Goal: Information Seeking & Learning: Learn about a topic

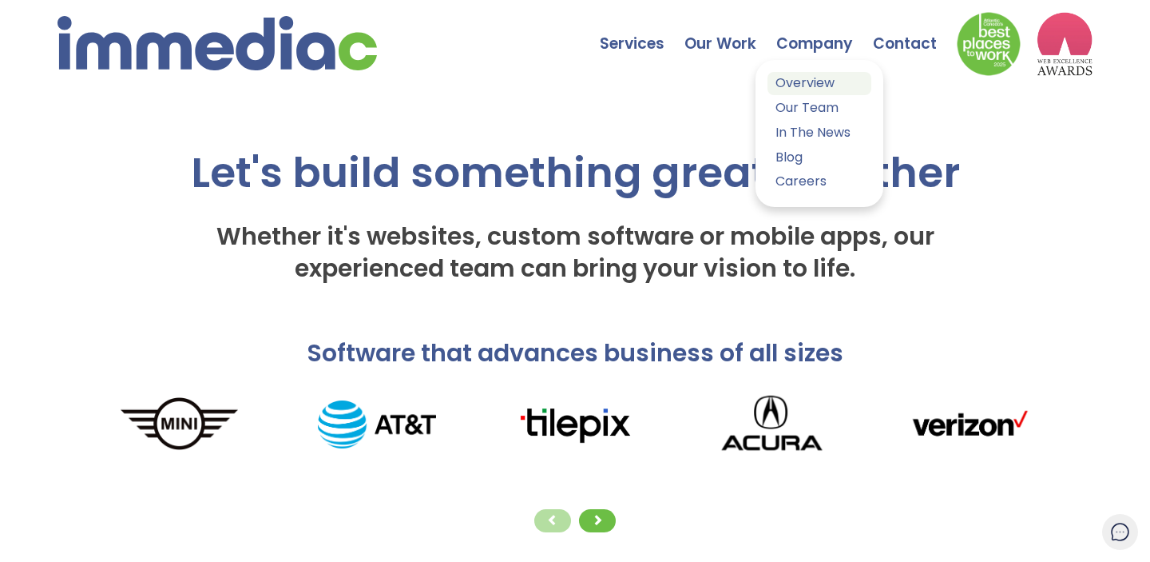
click at [793, 82] on link "Overview" at bounding box center [820, 83] width 104 height 23
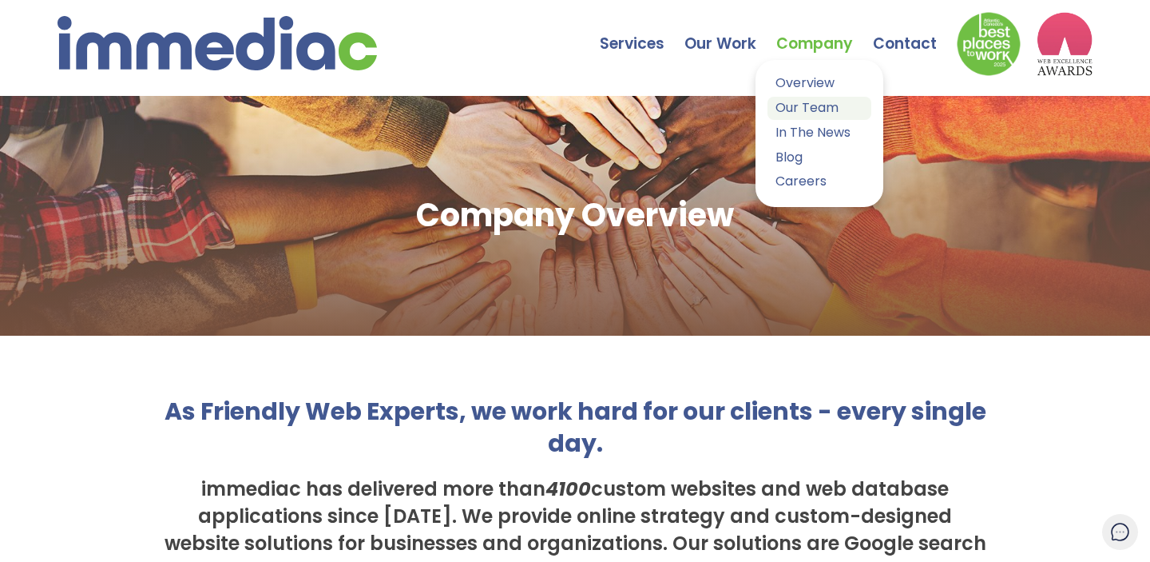
click at [790, 99] on link "Our Team" at bounding box center [820, 108] width 104 height 23
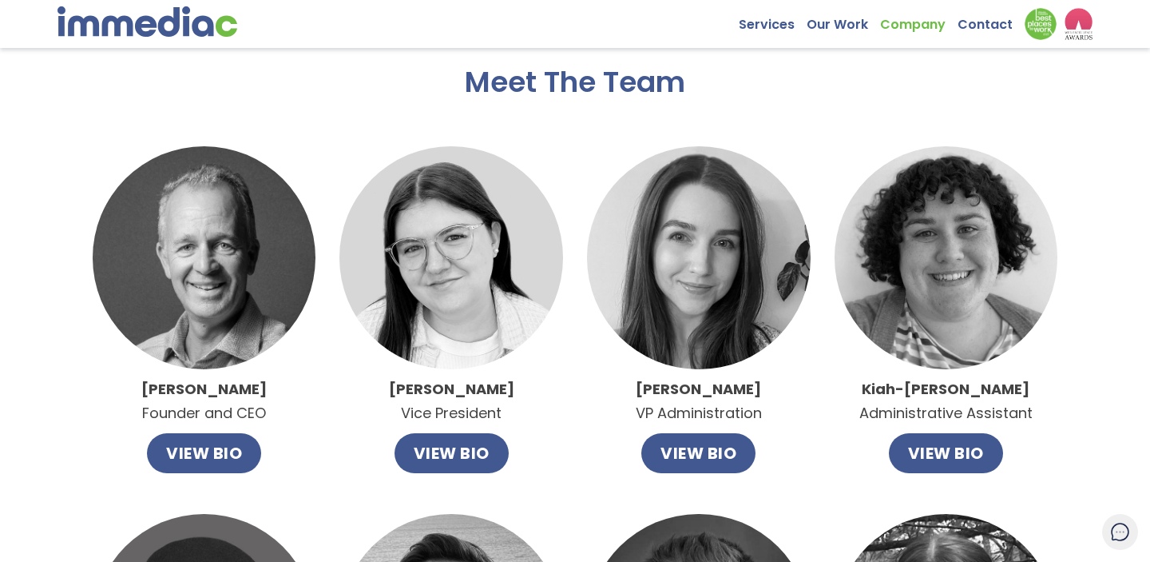
scroll to position [33, 0]
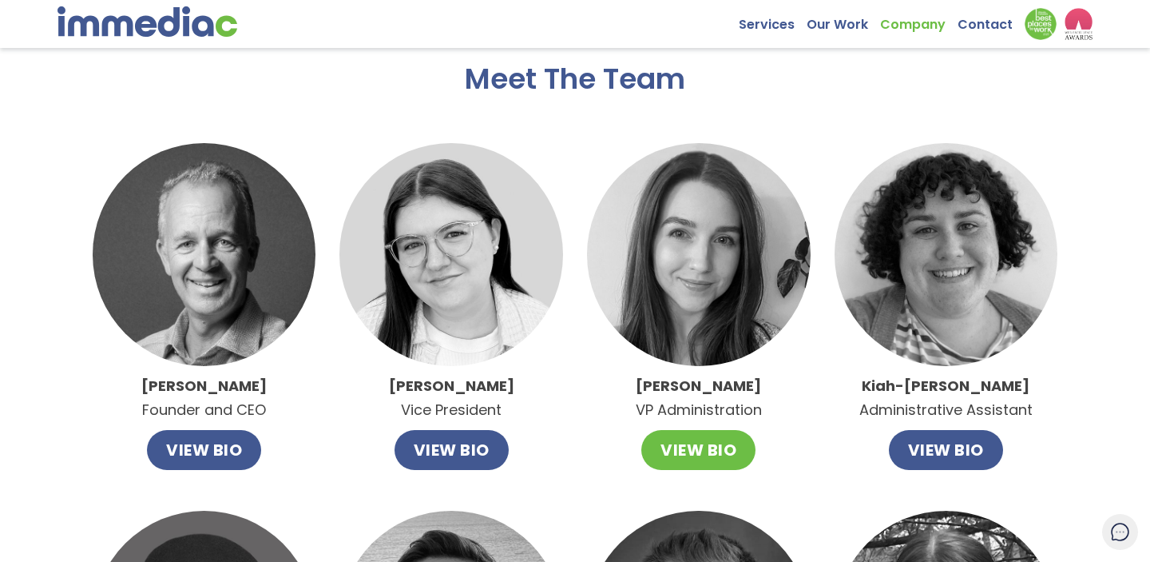
click at [665, 461] on button "VIEW BIO" at bounding box center [699, 450] width 114 height 40
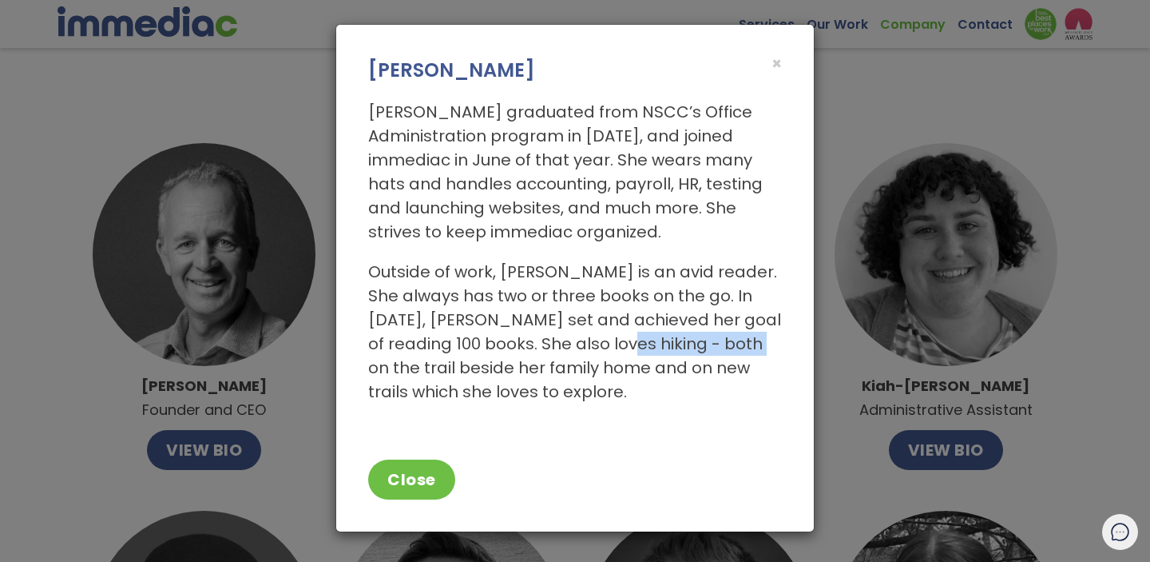
drag, startPoint x: 578, startPoint y: 337, endPoint x: 691, endPoint y: 336, distance: 113.5
click at [692, 336] on p "Outside of work, Allie is an avid reader. She always has two or three books on …" at bounding box center [575, 332] width 414 height 144
drag, startPoint x: 645, startPoint y: 308, endPoint x: 720, endPoint y: 308, distance: 75.1
click at [720, 308] on p "Outside of work, Allie is an avid reader. She always has two or three books on …" at bounding box center [575, 332] width 414 height 144
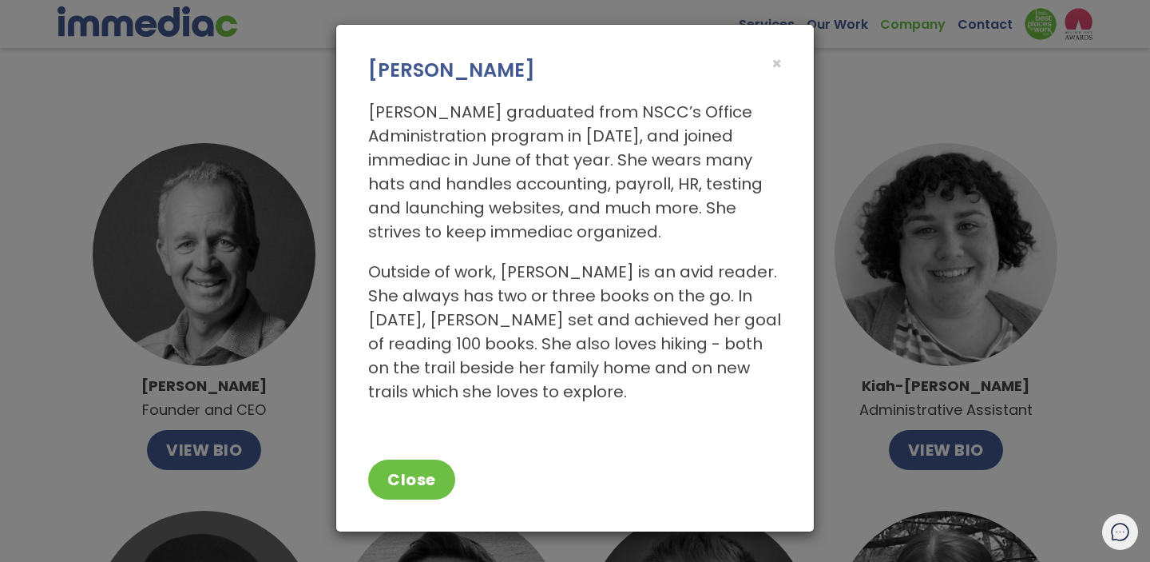
click at [784, 64] on div "× Allie Harvey" at bounding box center [575, 54] width 478 height 59
click at [778, 64] on span "×" at bounding box center [777, 63] width 10 height 23
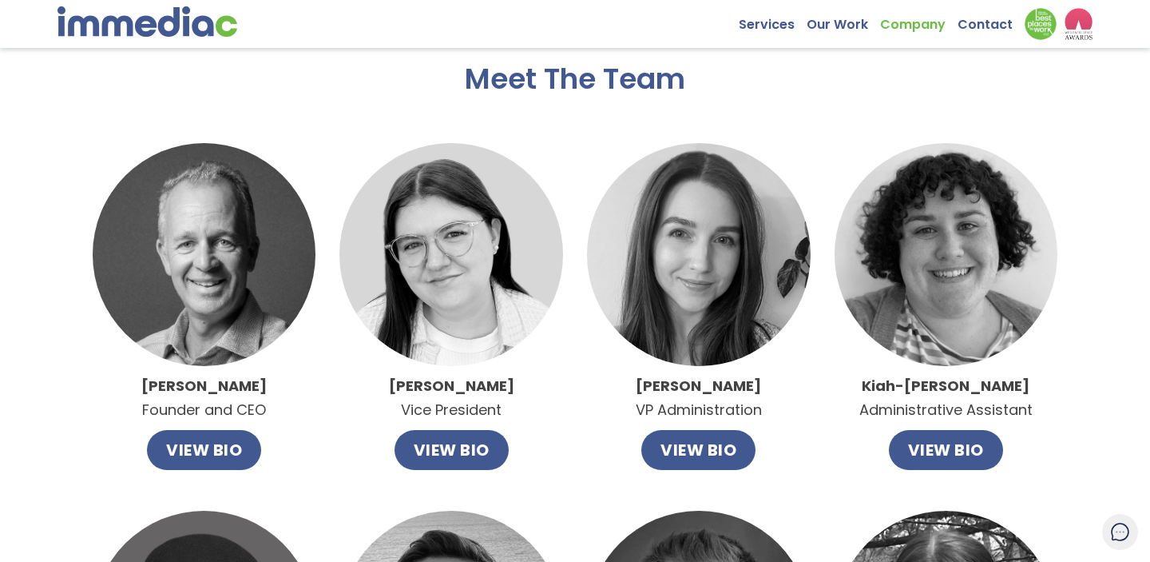
scroll to position [67, 0]
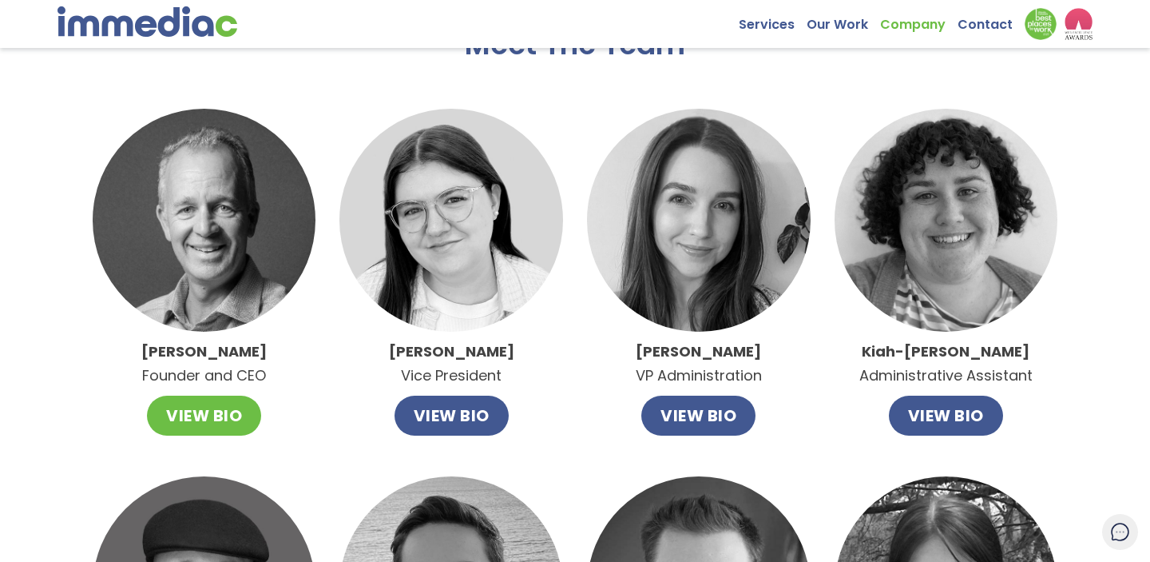
click at [225, 415] on button "VIEW BIO" at bounding box center [204, 415] width 114 height 40
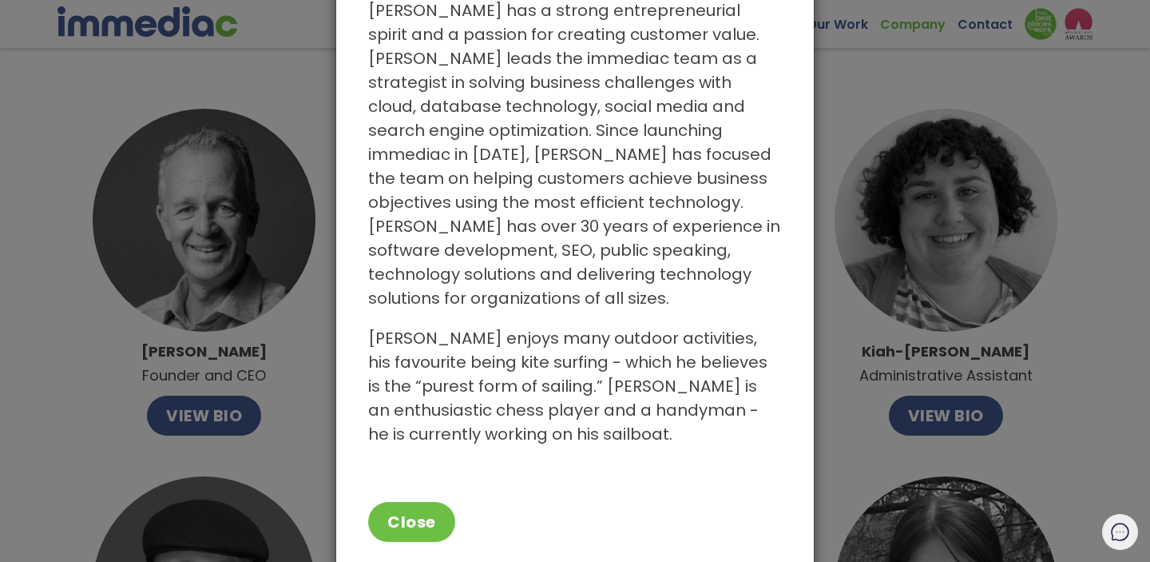
scroll to position [107, 0]
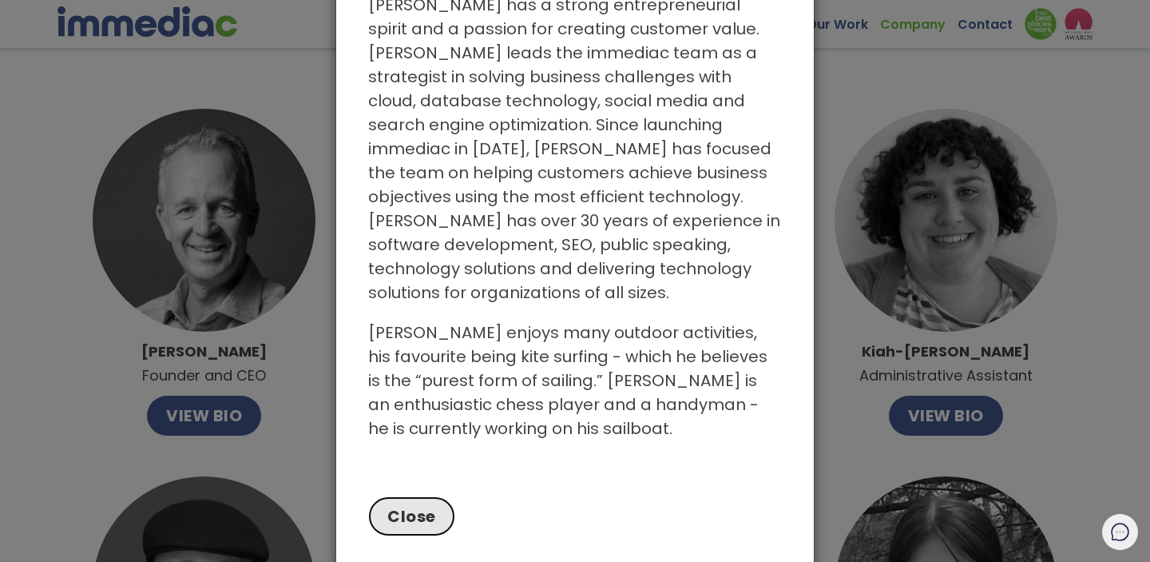
click at [421, 499] on button "Close" at bounding box center [411, 516] width 87 height 40
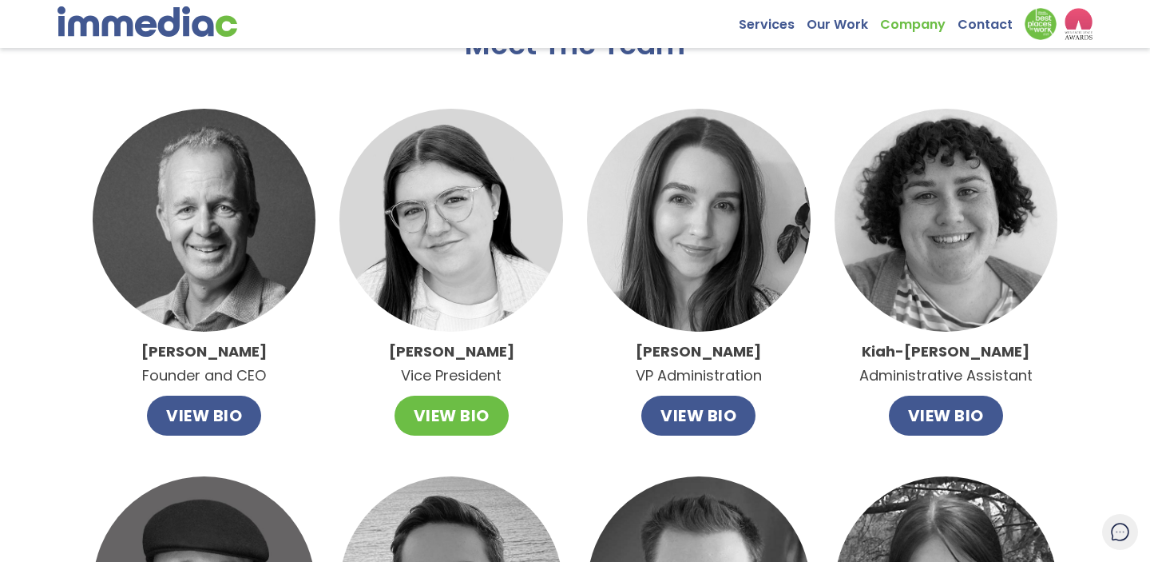
click at [440, 419] on button "VIEW BIO" at bounding box center [452, 415] width 114 height 40
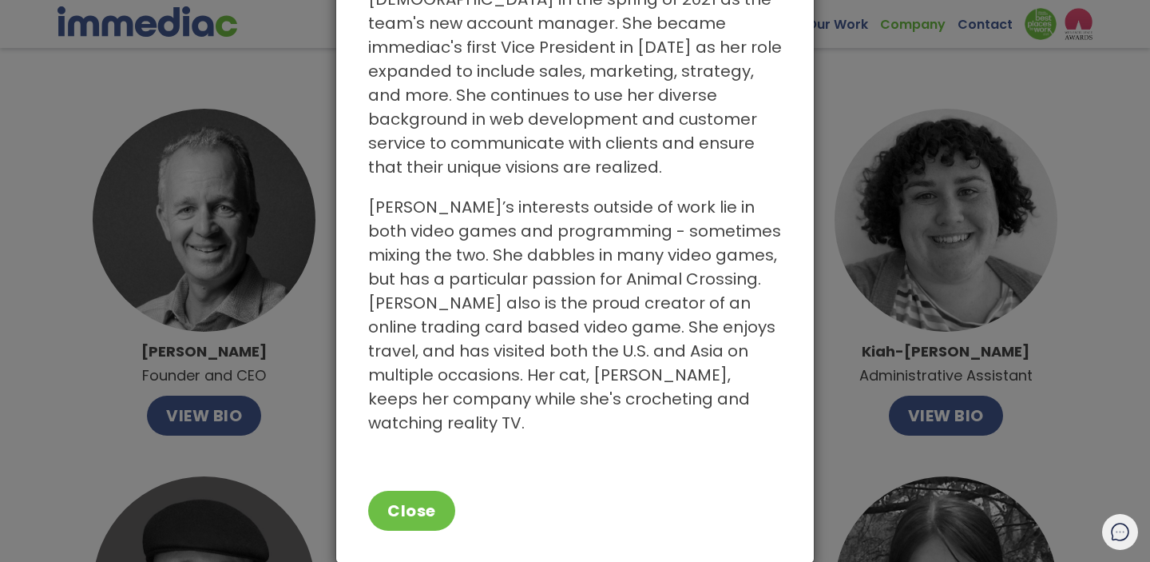
scroll to position [162, 0]
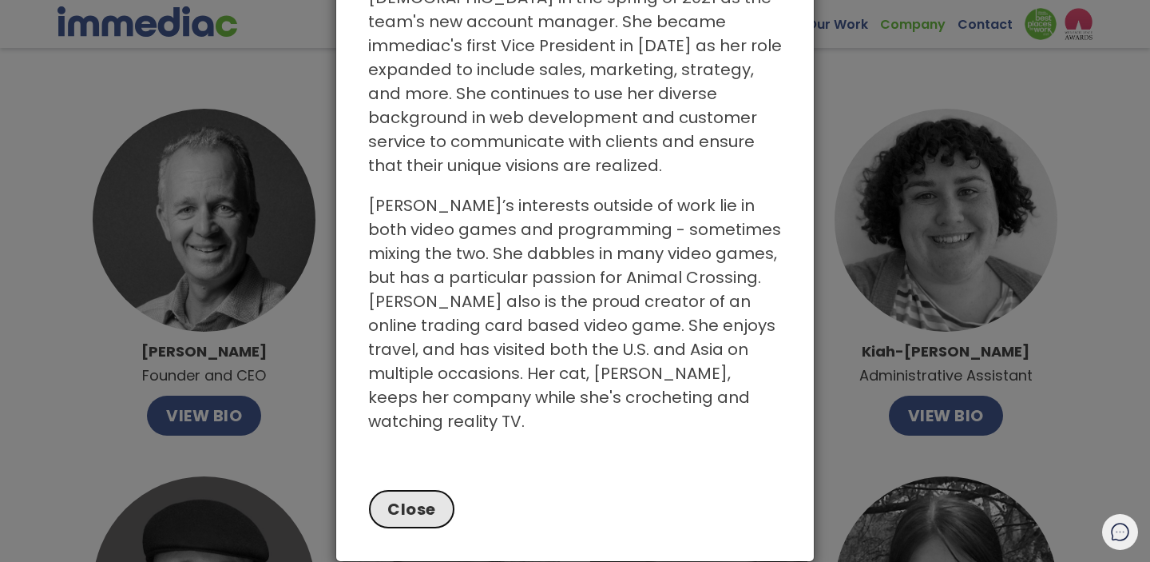
click at [396, 489] on button "Close" at bounding box center [411, 509] width 87 height 40
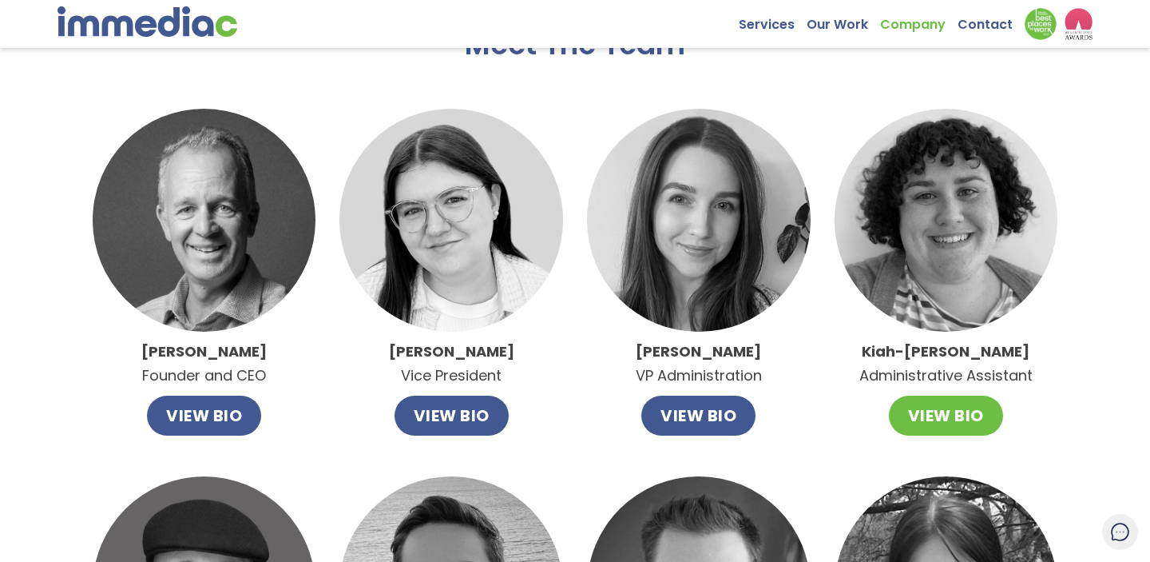
click at [916, 413] on button "VIEW BIO" at bounding box center [946, 415] width 114 height 40
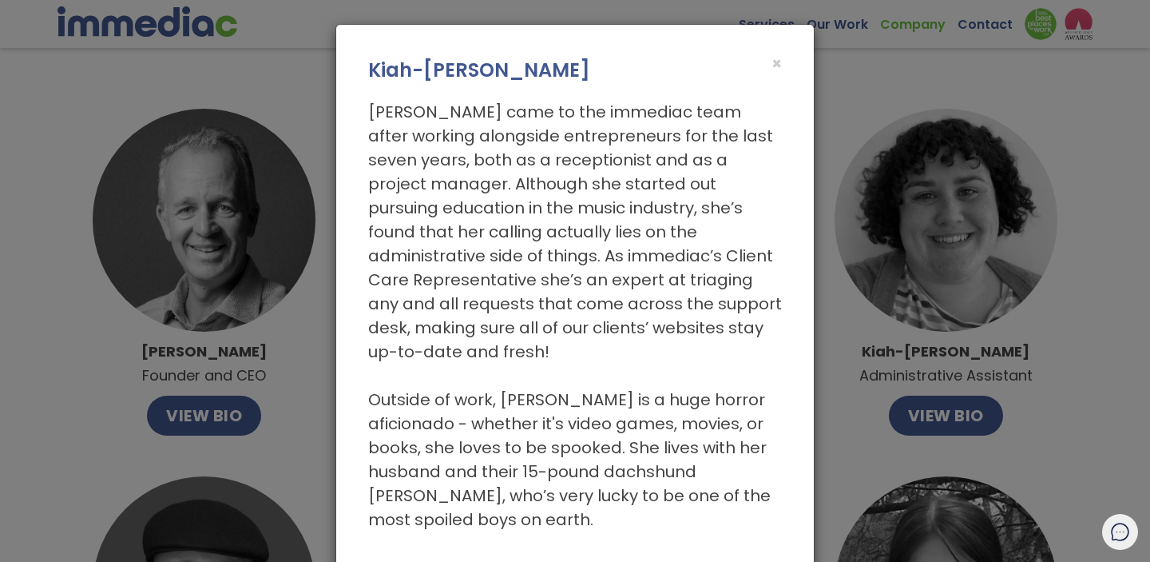
click at [770, 59] on h3 "Kiah-Jade Bonnar" at bounding box center [575, 70] width 414 height 27
click at [774, 61] on span "×" at bounding box center [777, 63] width 10 height 23
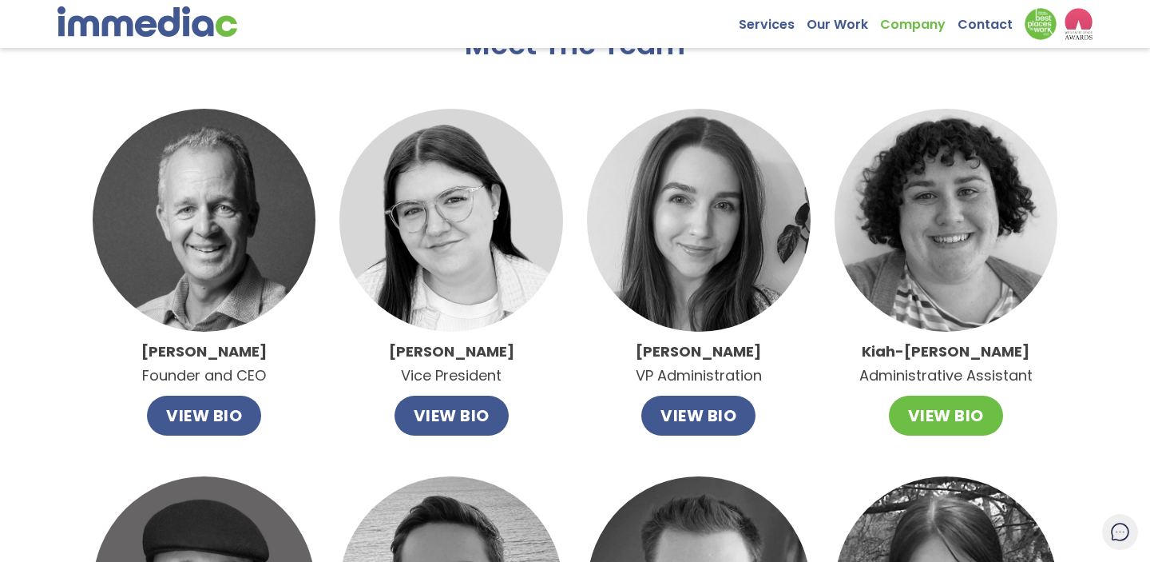
click at [923, 421] on button "VIEW BIO" at bounding box center [946, 415] width 114 height 40
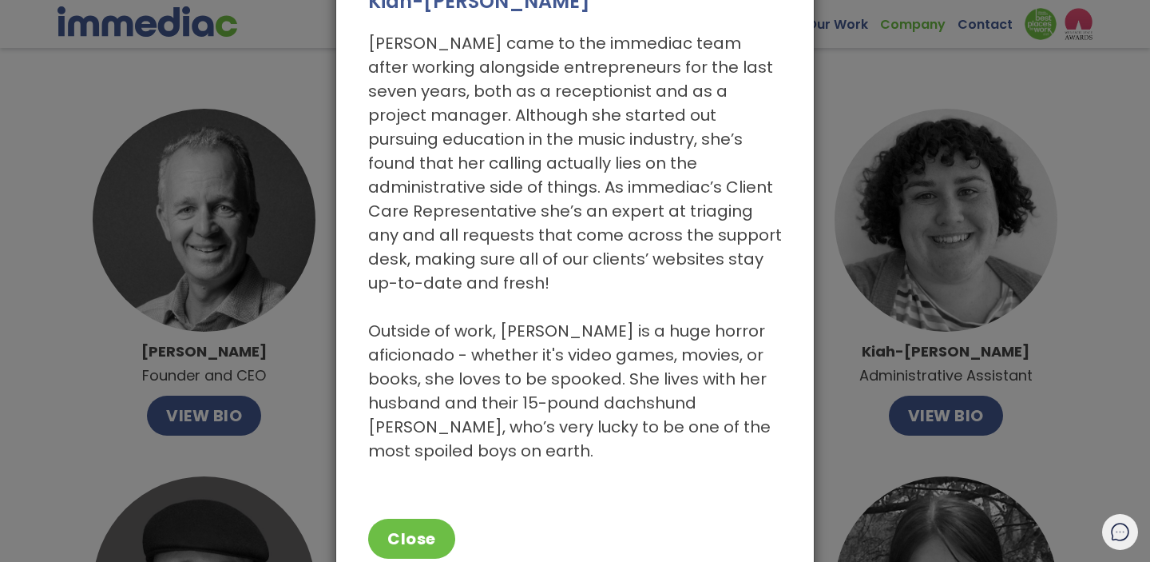
scroll to position [74, 0]
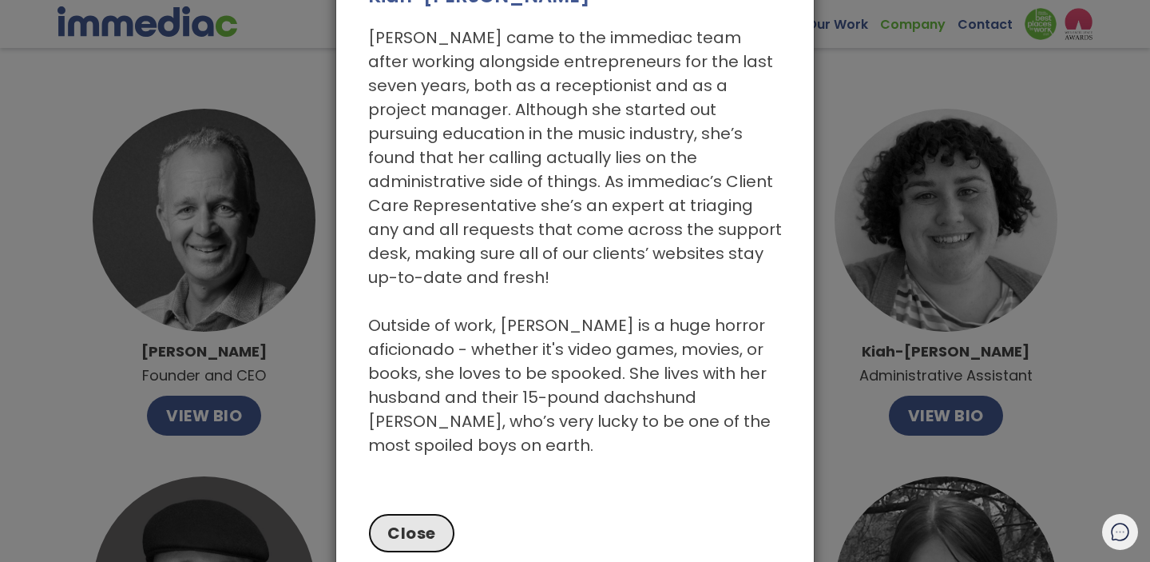
click at [412, 513] on button "Close" at bounding box center [411, 533] width 87 height 40
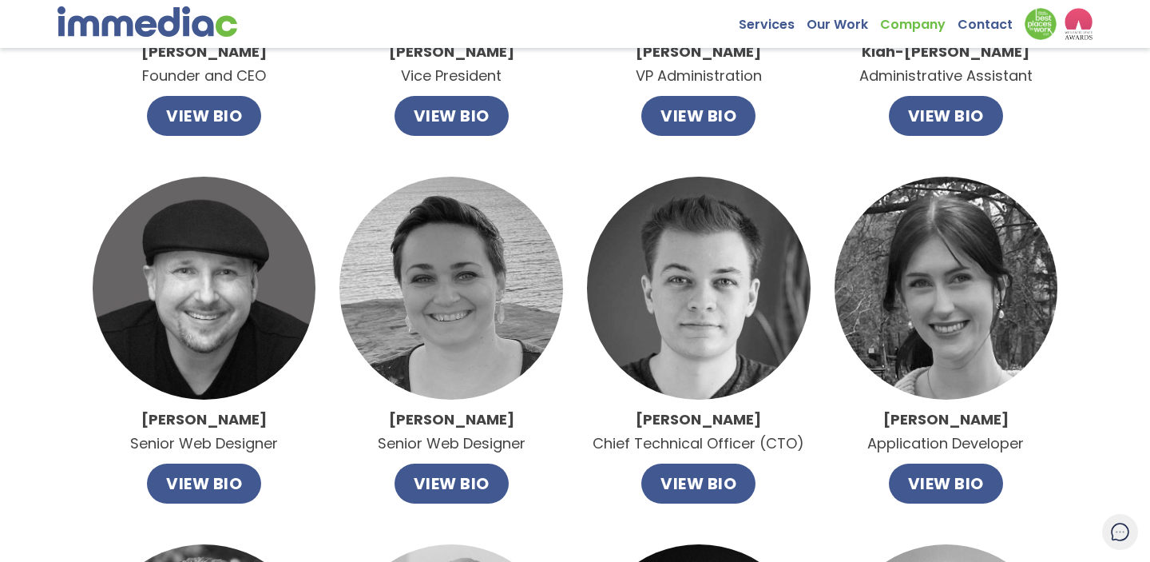
scroll to position [372, 0]
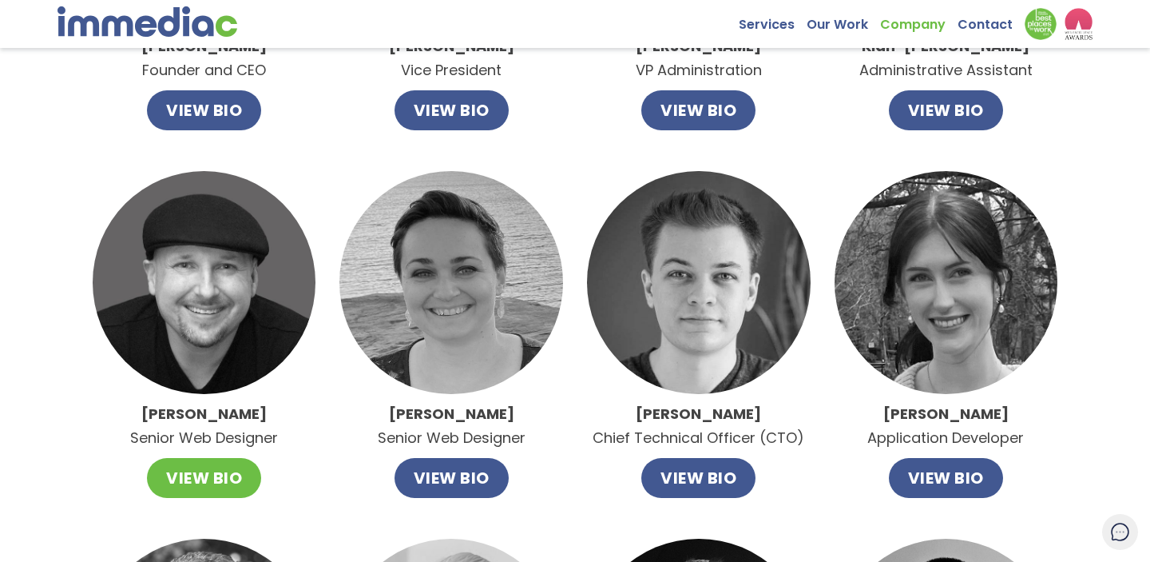
click at [221, 477] on button "VIEW BIO" at bounding box center [204, 478] width 114 height 40
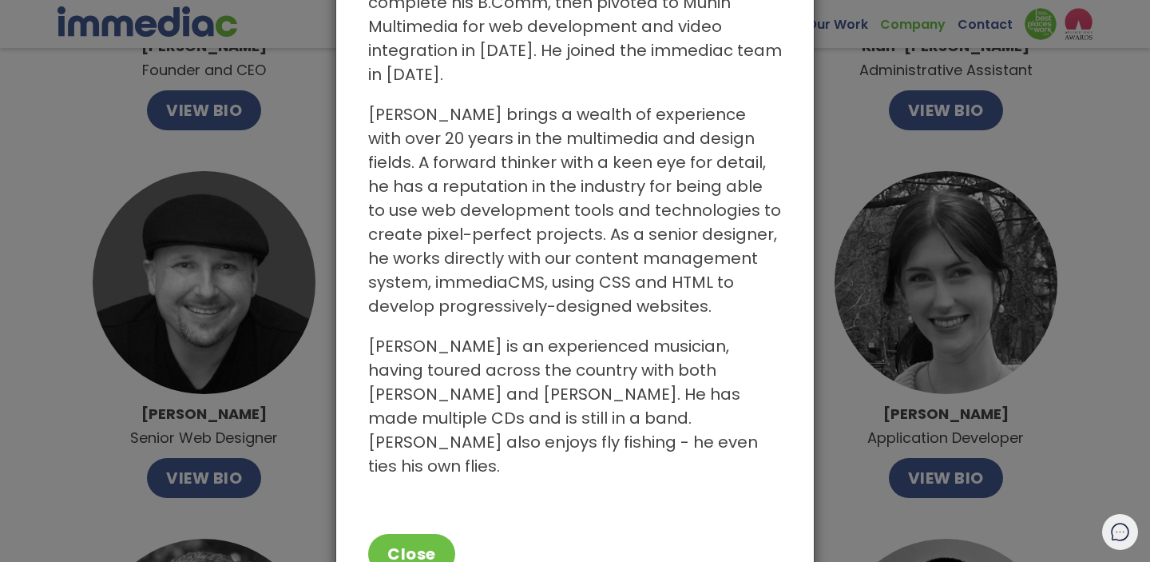
scroll to position [154, 0]
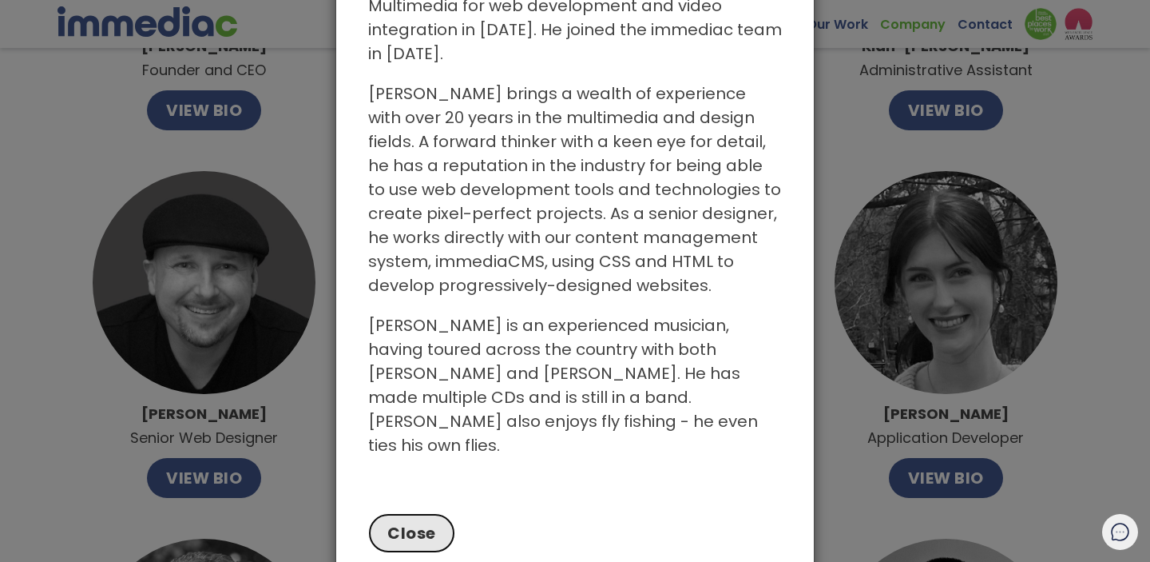
click at [411, 513] on button "Close" at bounding box center [411, 533] width 87 height 40
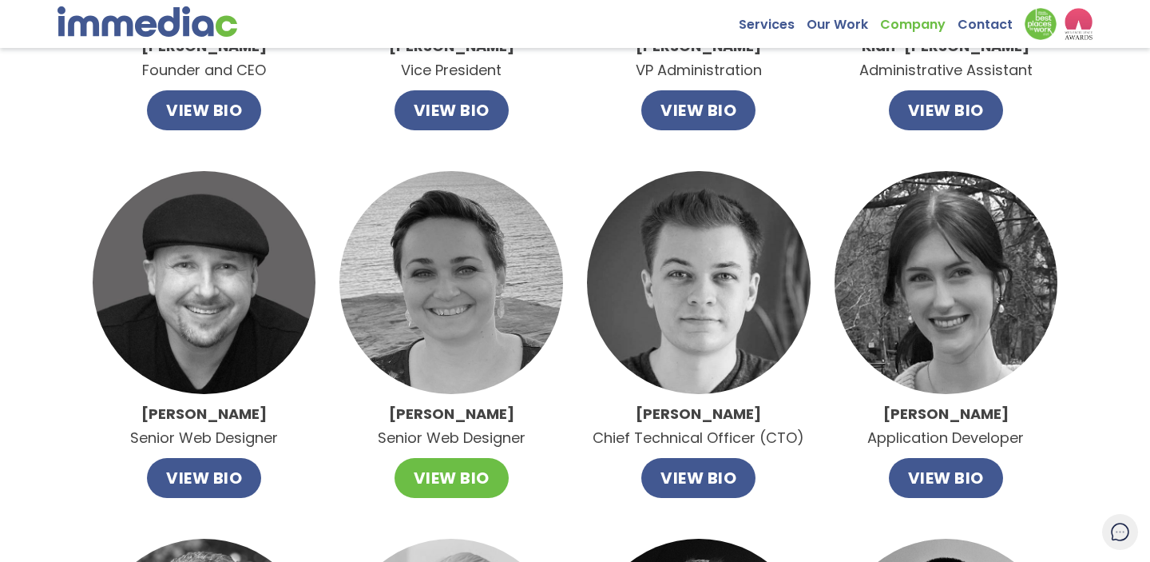
click at [430, 485] on button "VIEW BIO" at bounding box center [452, 478] width 114 height 40
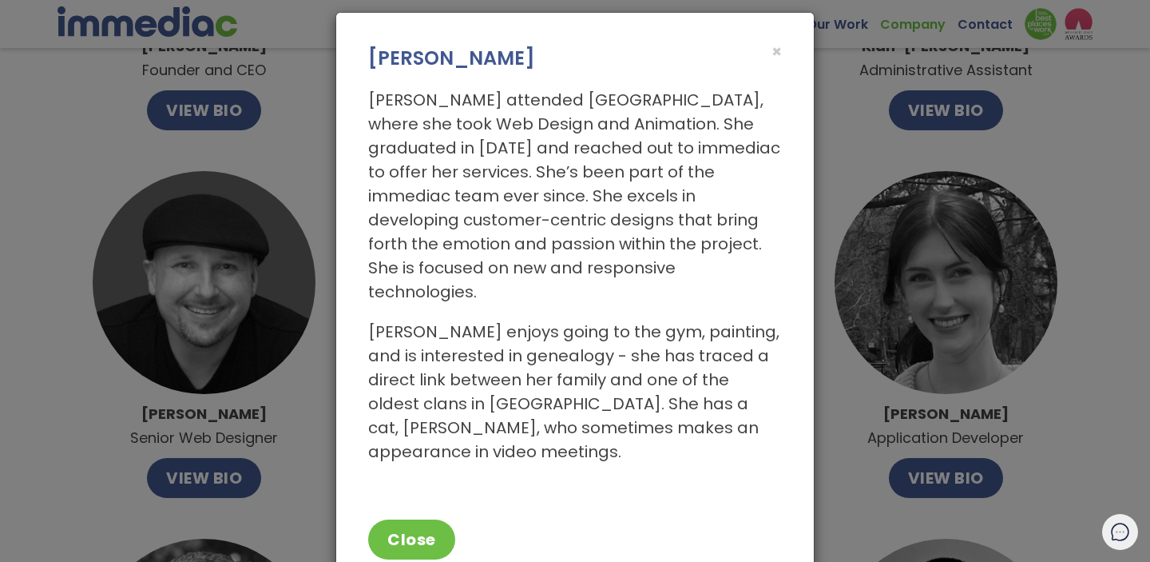
scroll to position [18, 0]
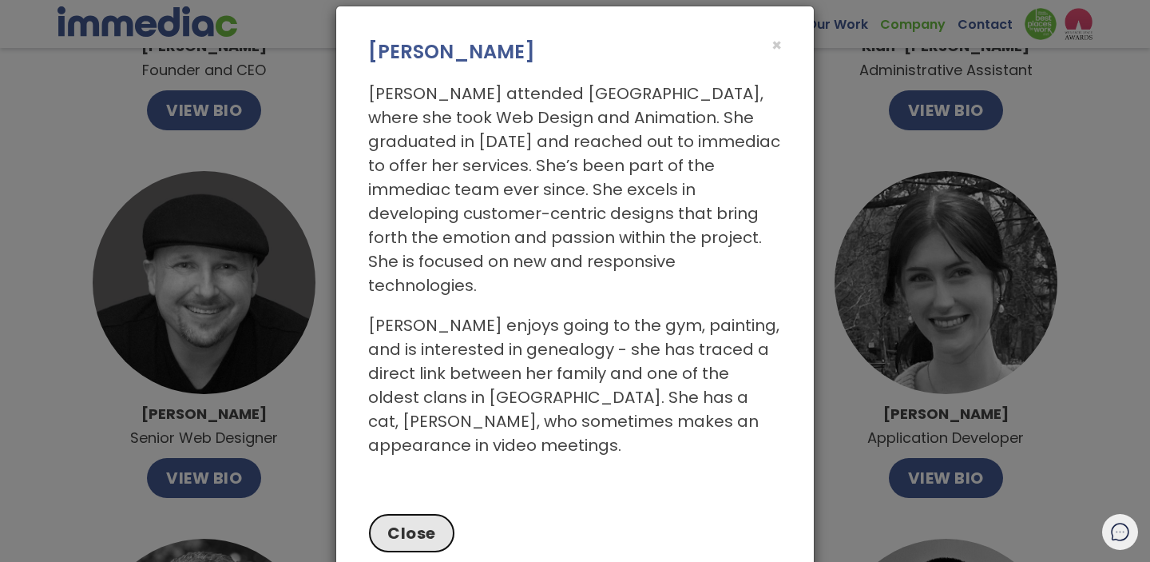
click at [387, 513] on button "Close" at bounding box center [411, 533] width 87 height 40
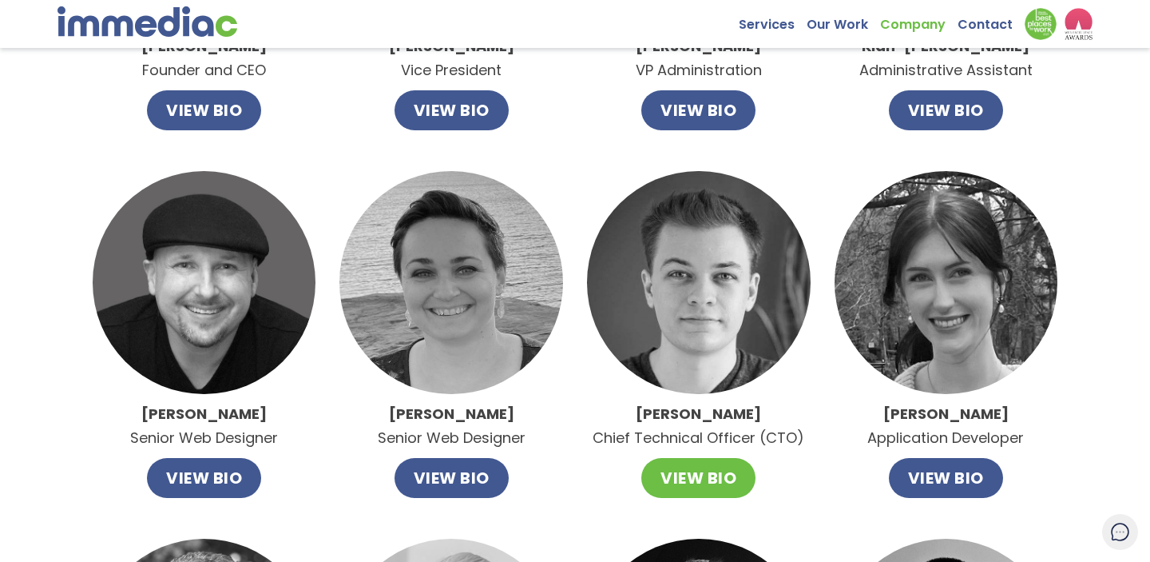
click at [675, 480] on button "VIEW BIO" at bounding box center [699, 478] width 114 height 40
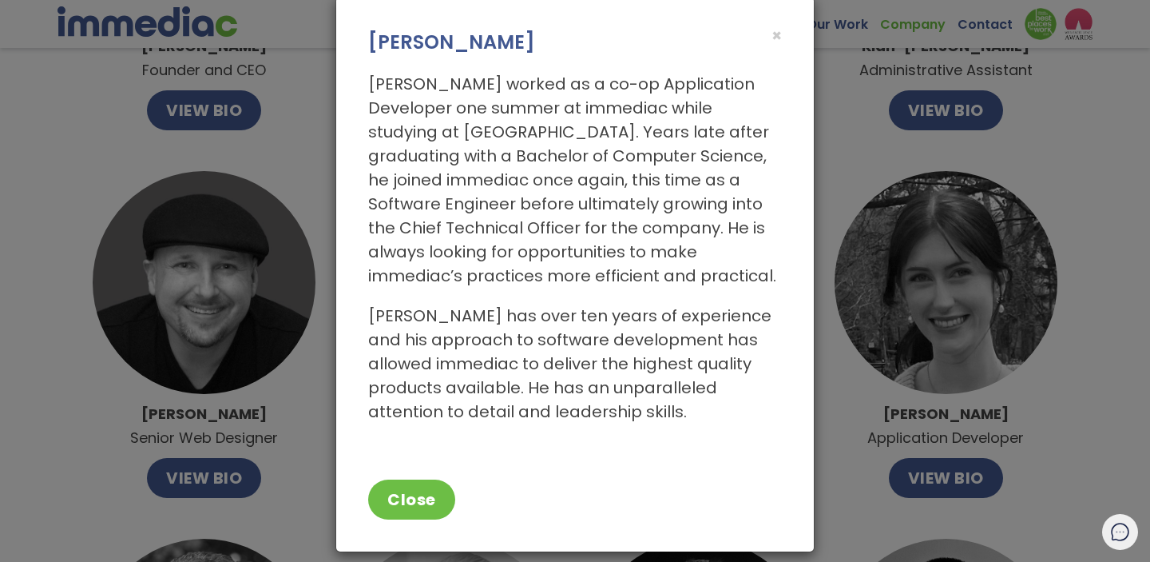
scroll to position [30, 0]
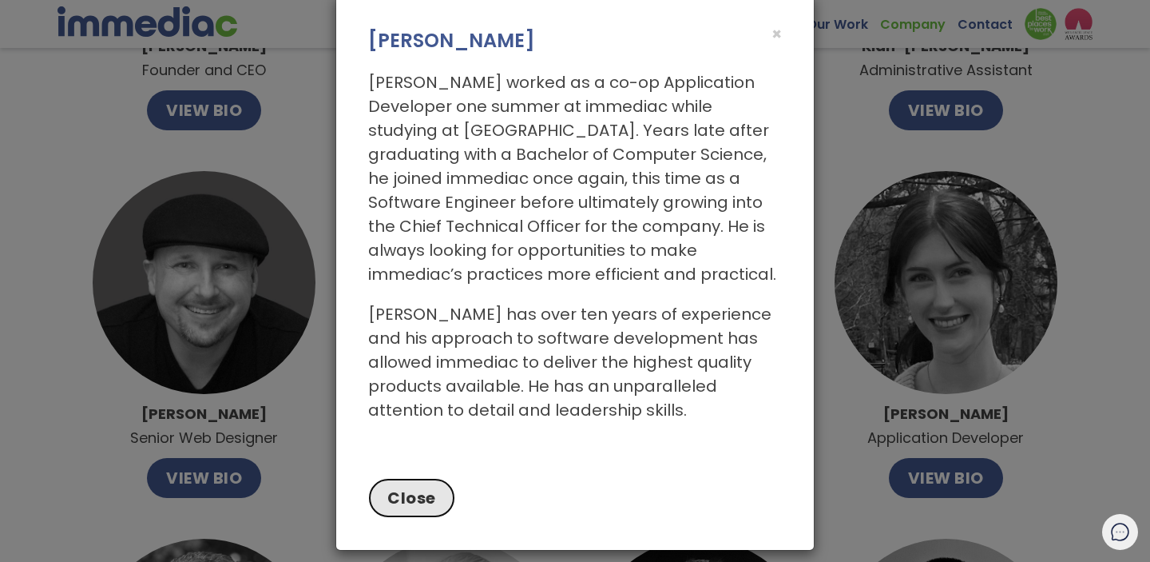
click at [395, 500] on button "Close" at bounding box center [411, 498] width 87 height 40
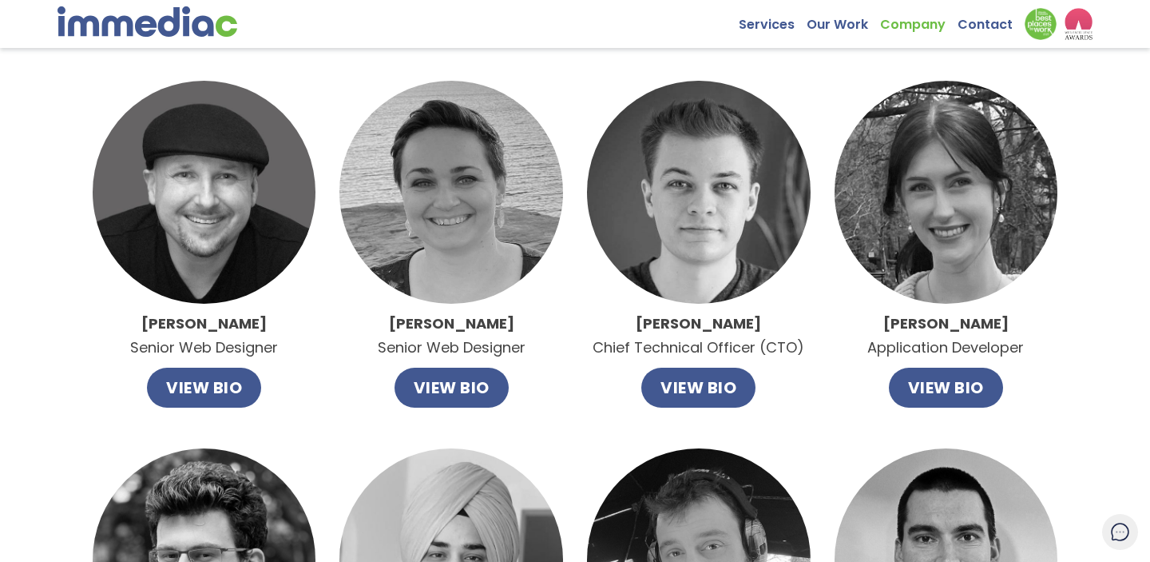
scroll to position [486, 0]
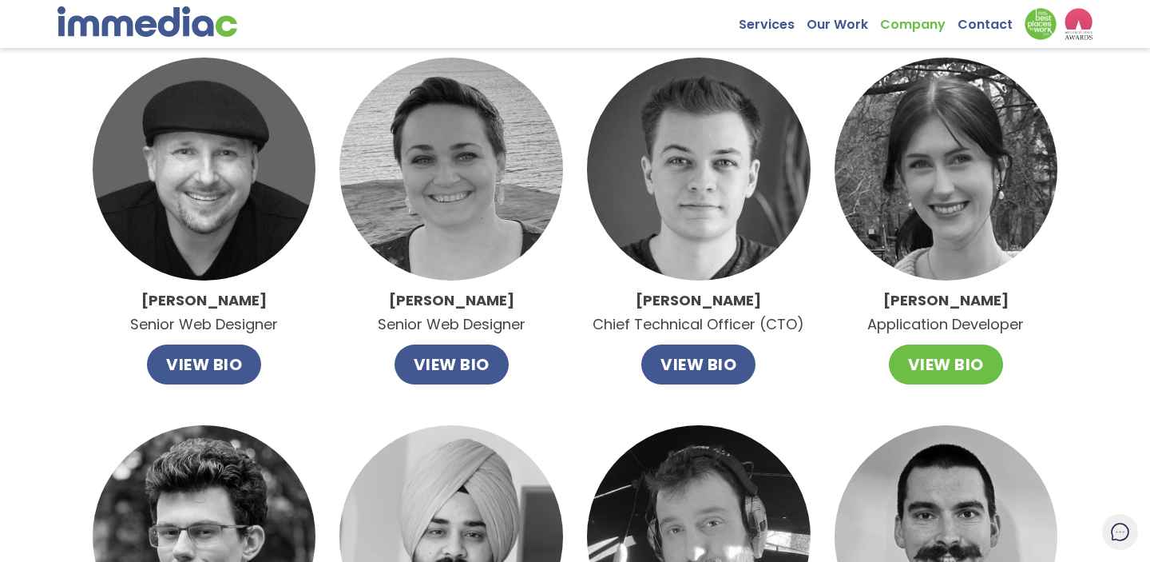
click at [947, 383] on button "VIEW BIO" at bounding box center [946, 364] width 114 height 40
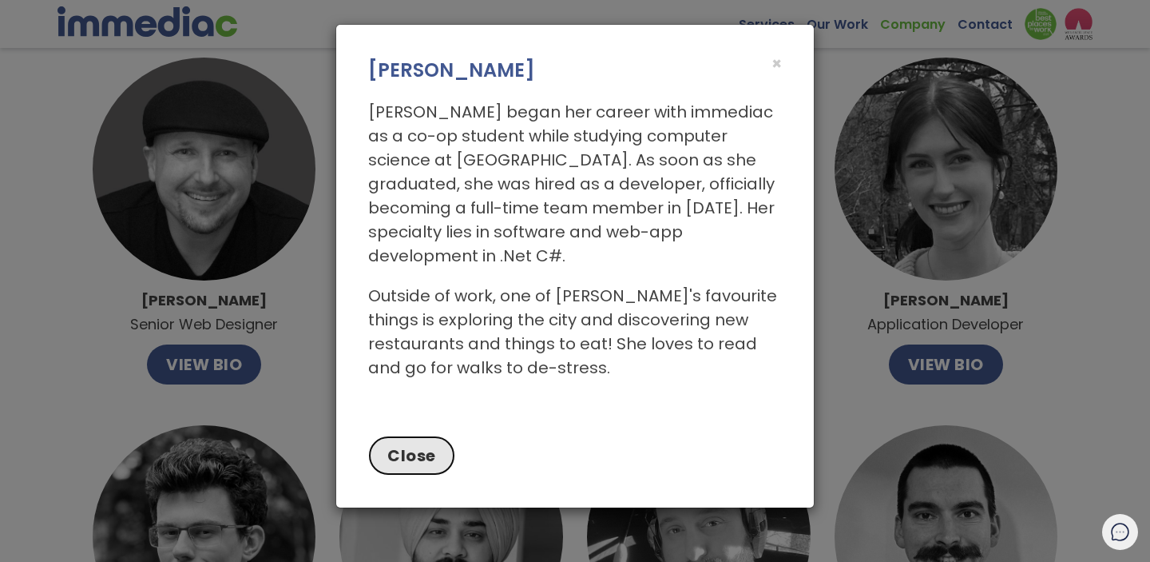
click at [407, 435] on button "Close" at bounding box center [411, 455] width 87 height 40
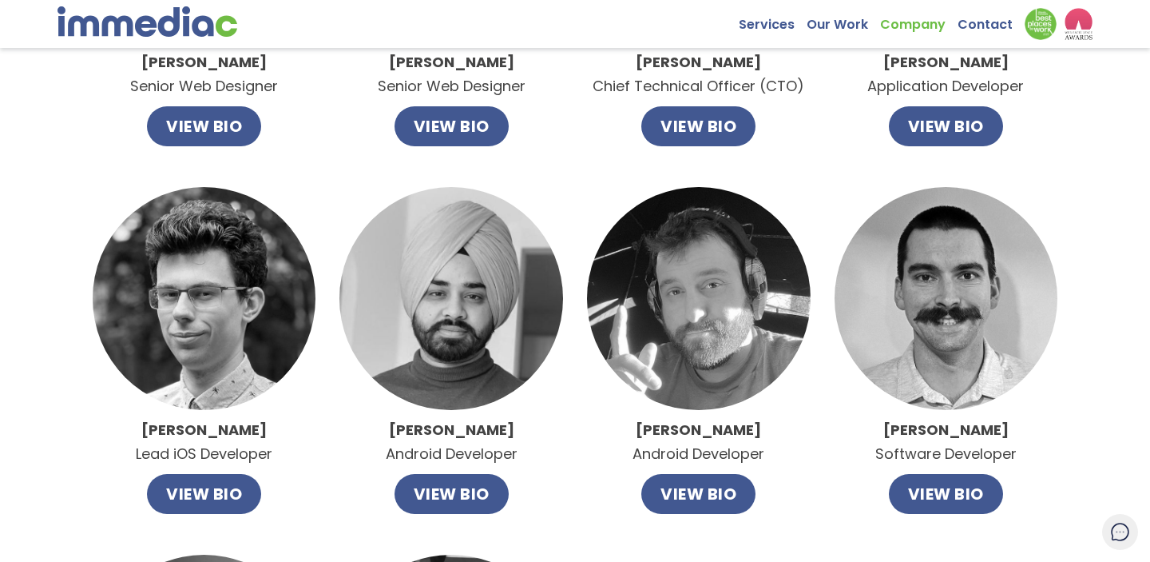
scroll to position [729, 0]
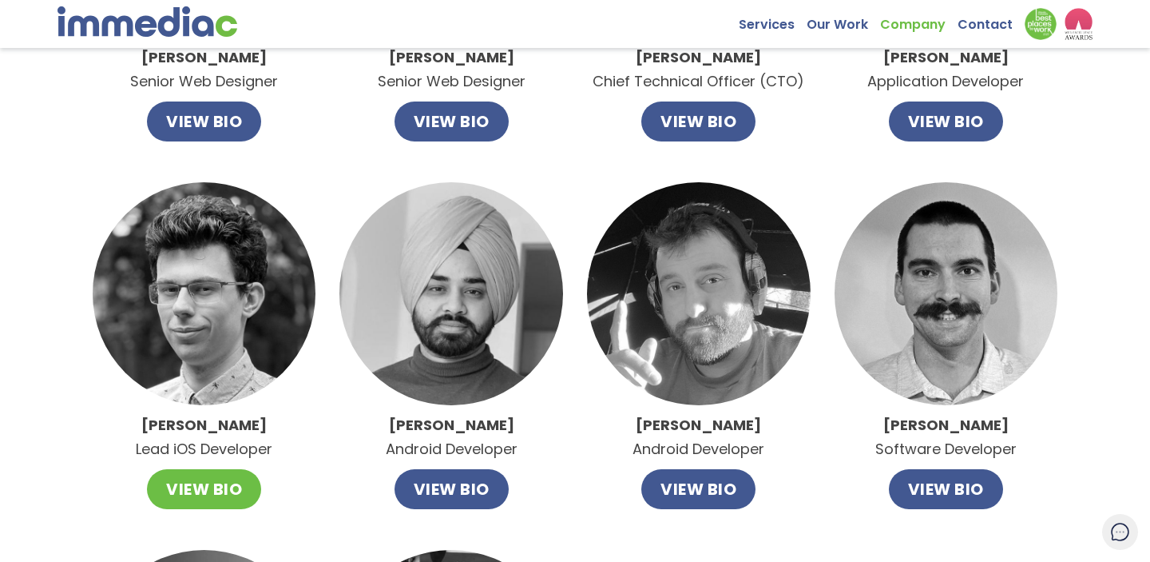
click at [185, 496] on button "VIEW BIO" at bounding box center [204, 489] width 114 height 40
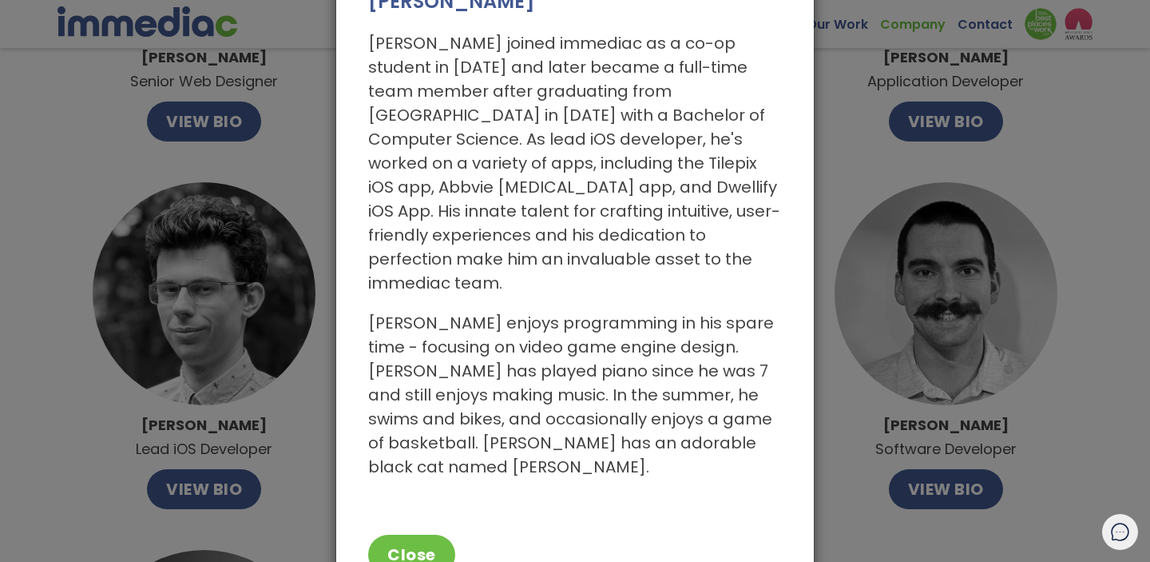
scroll to position [90, 0]
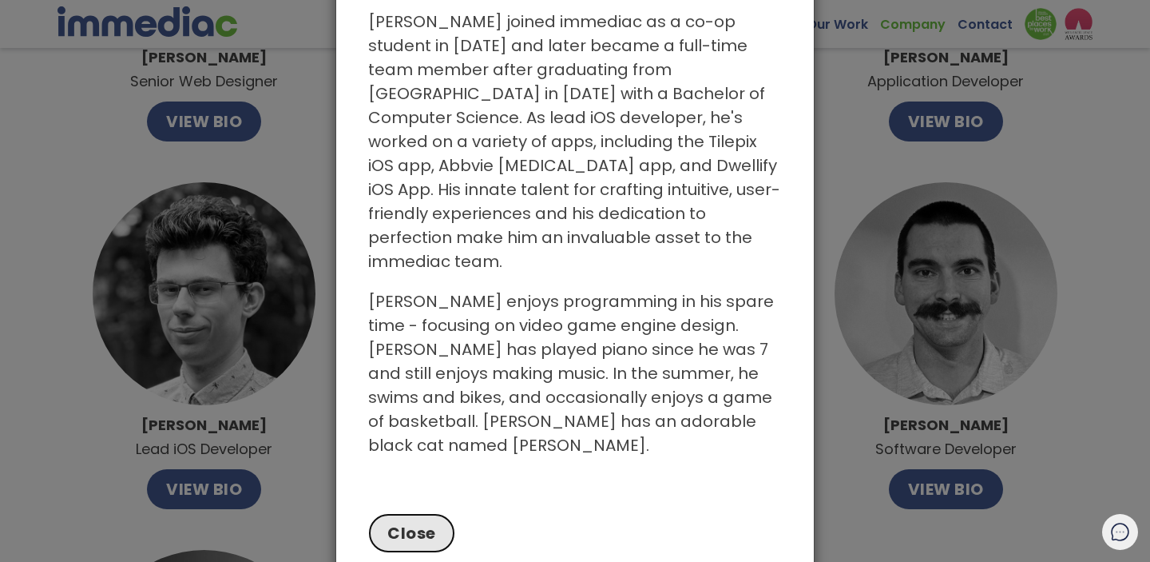
click at [391, 513] on button "Close" at bounding box center [411, 533] width 87 height 40
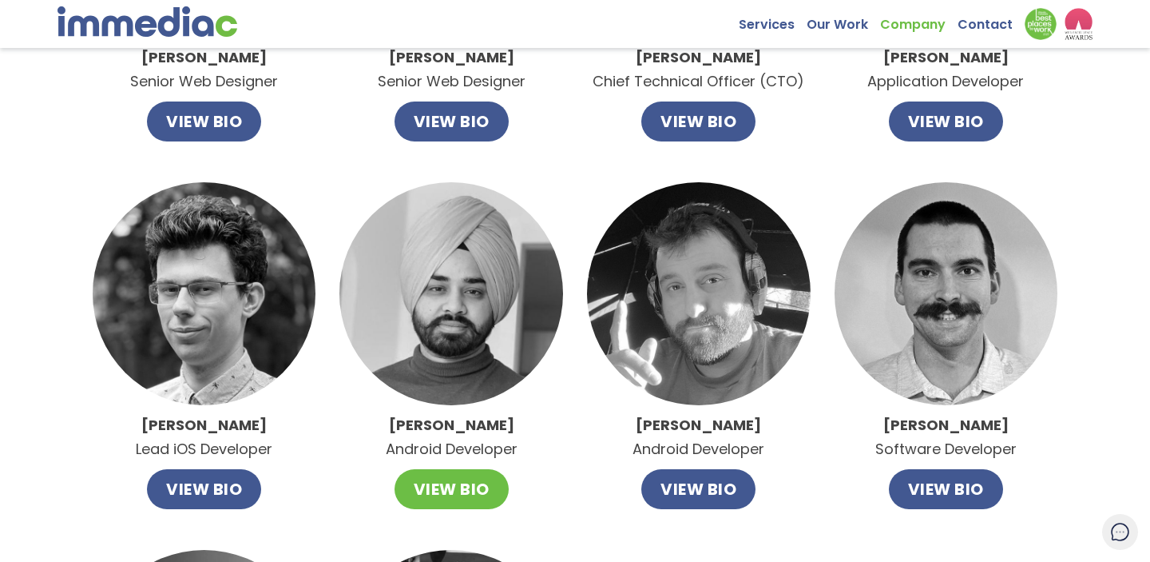
click at [428, 493] on button "VIEW BIO" at bounding box center [452, 489] width 114 height 40
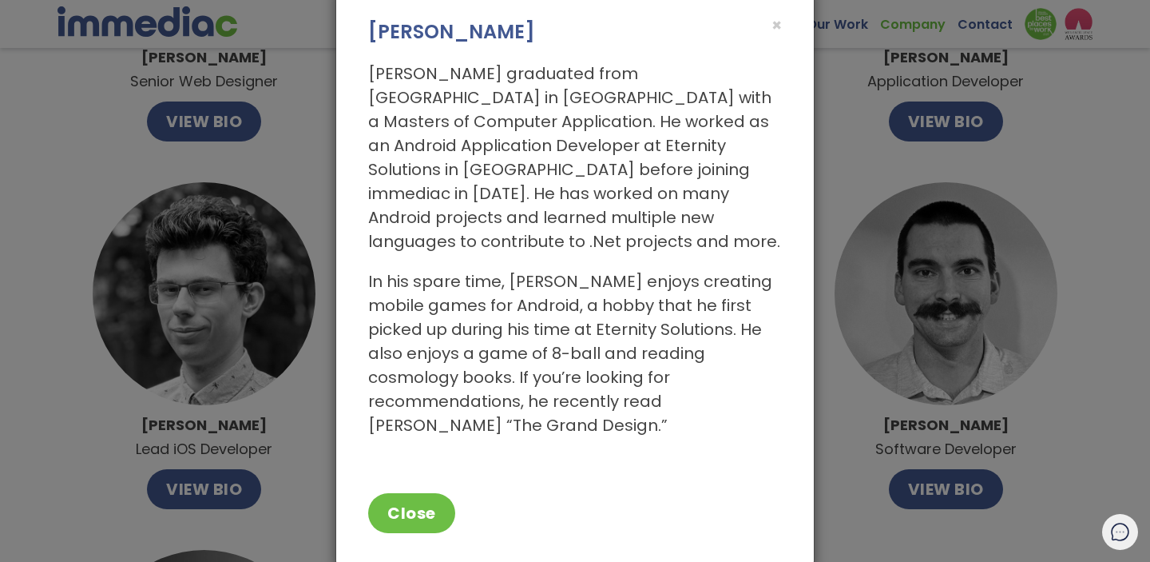
scroll to position [42, 0]
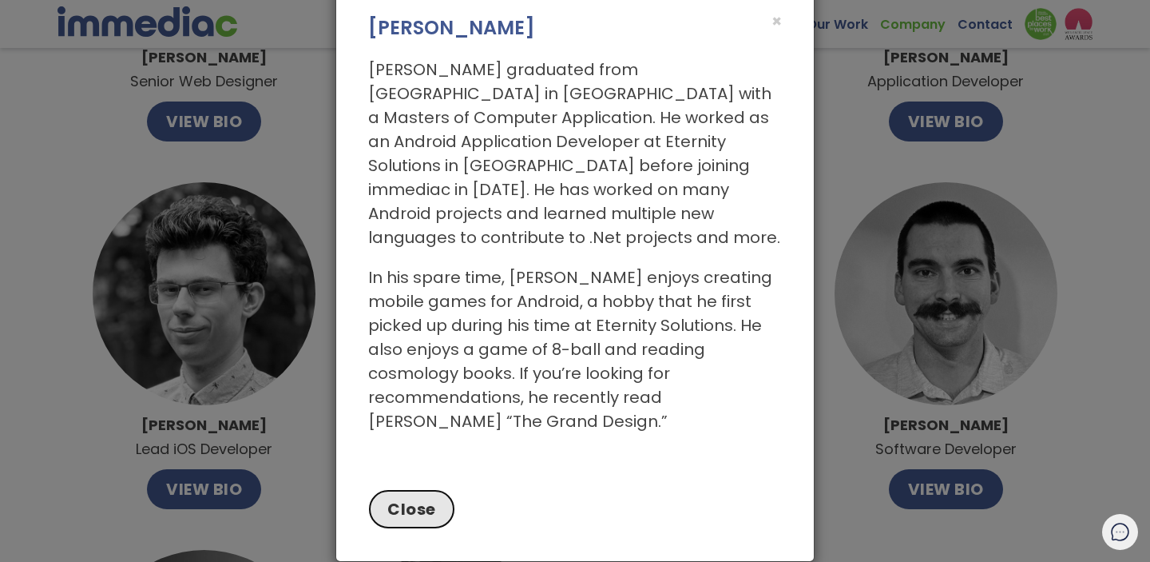
click at [395, 489] on button "Close" at bounding box center [411, 509] width 87 height 40
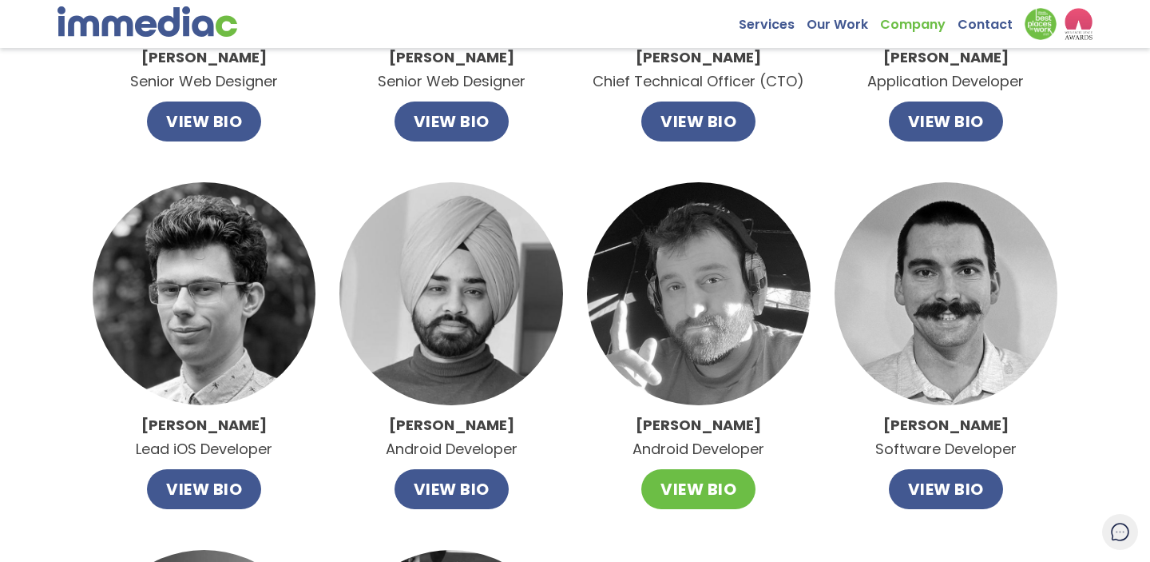
click at [688, 493] on button "VIEW BIO" at bounding box center [699, 489] width 114 height 40
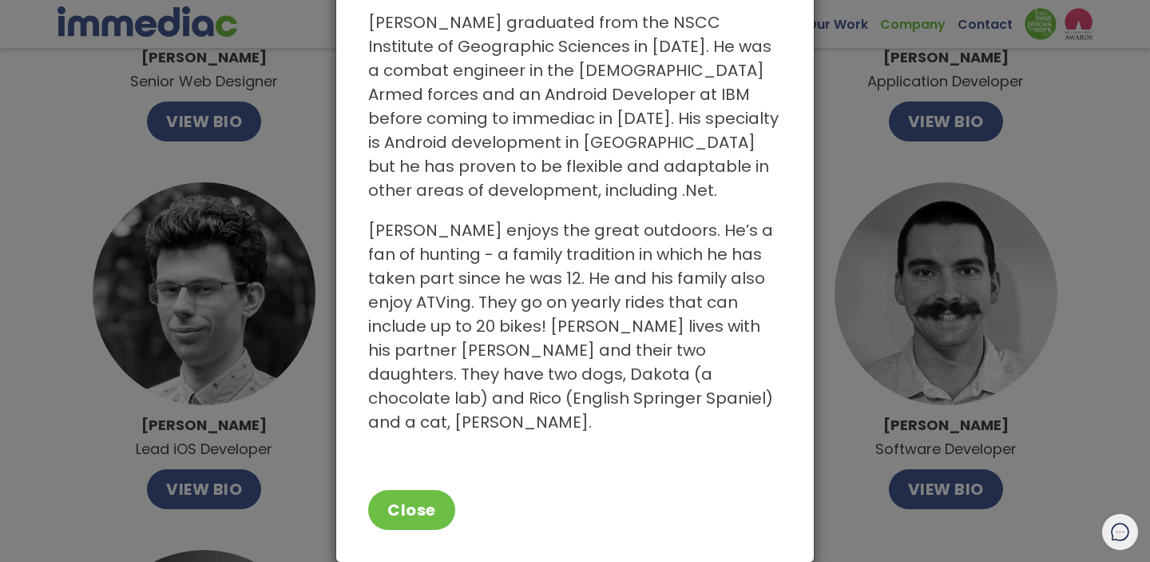
scroll to position [90, 0]
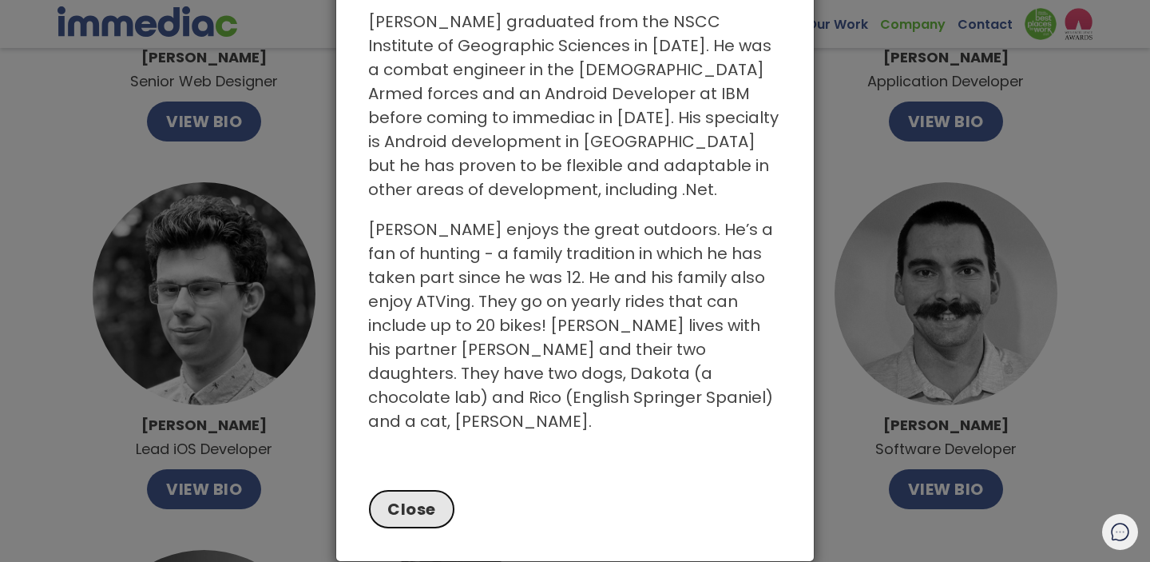
click at [390, 493] on button "Close" at bounding box center [411, 509] width 87 height 40
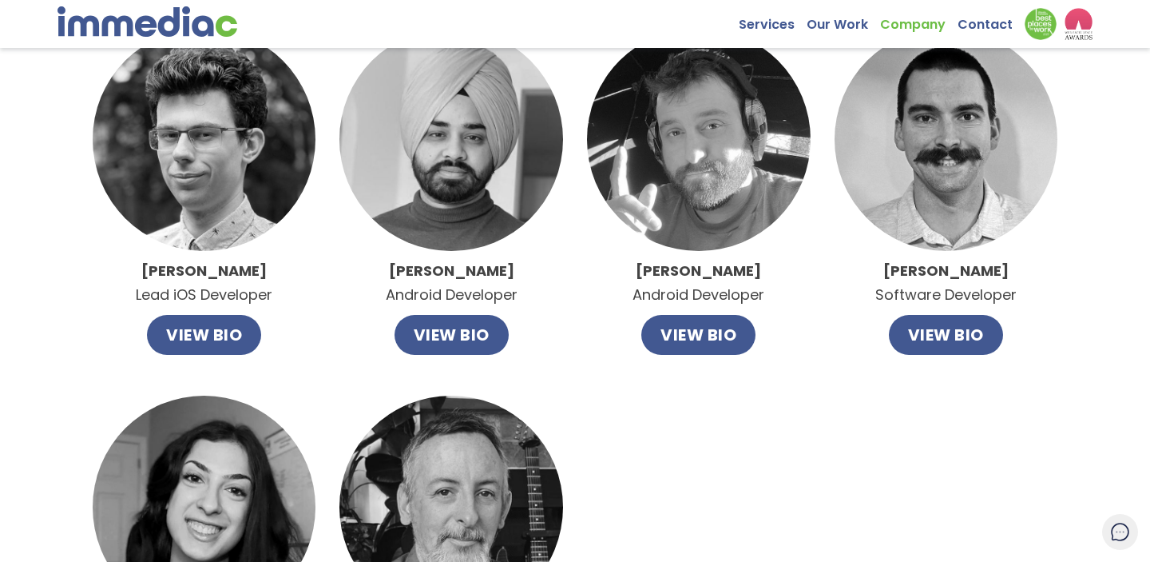
scroll to position [836, 0]
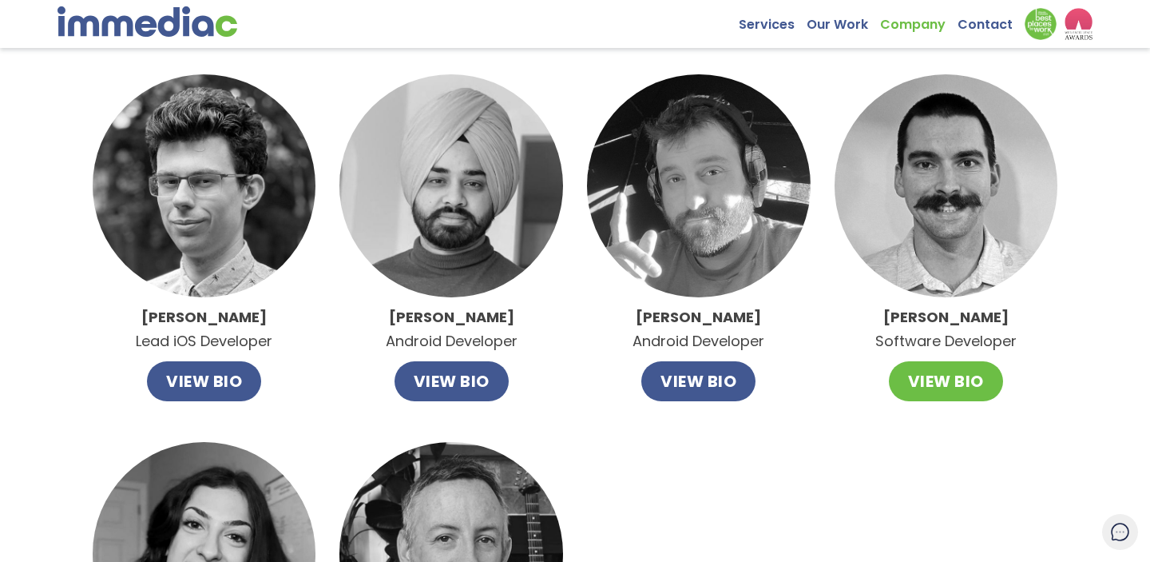
click at [915, 395] on button "VIEW BIO" at bounding box center [946, 381] width 114 height 40
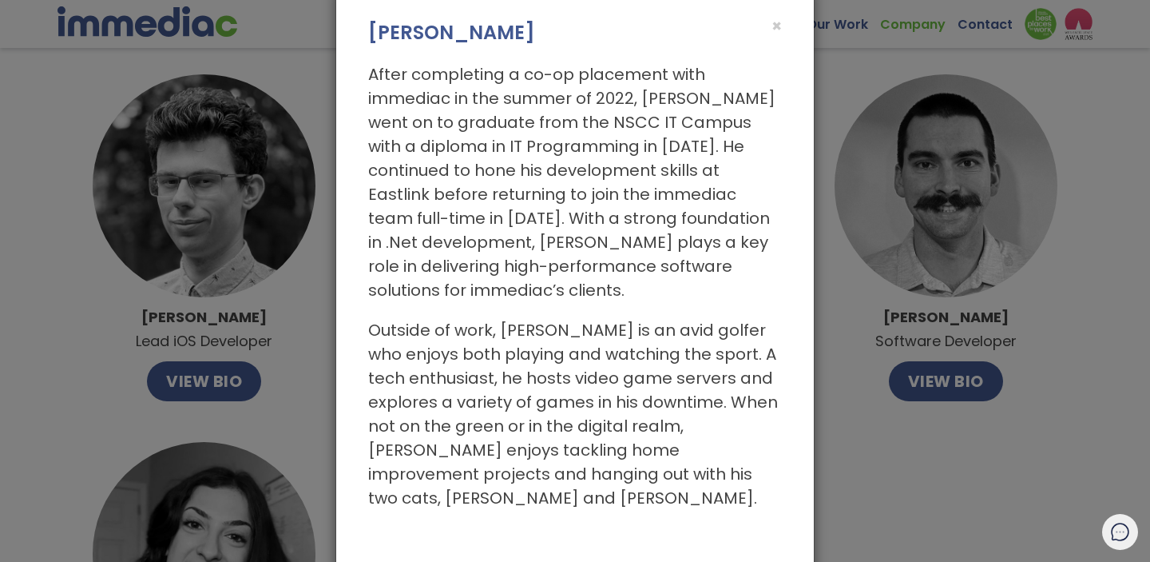
scroll to position [90, 0]
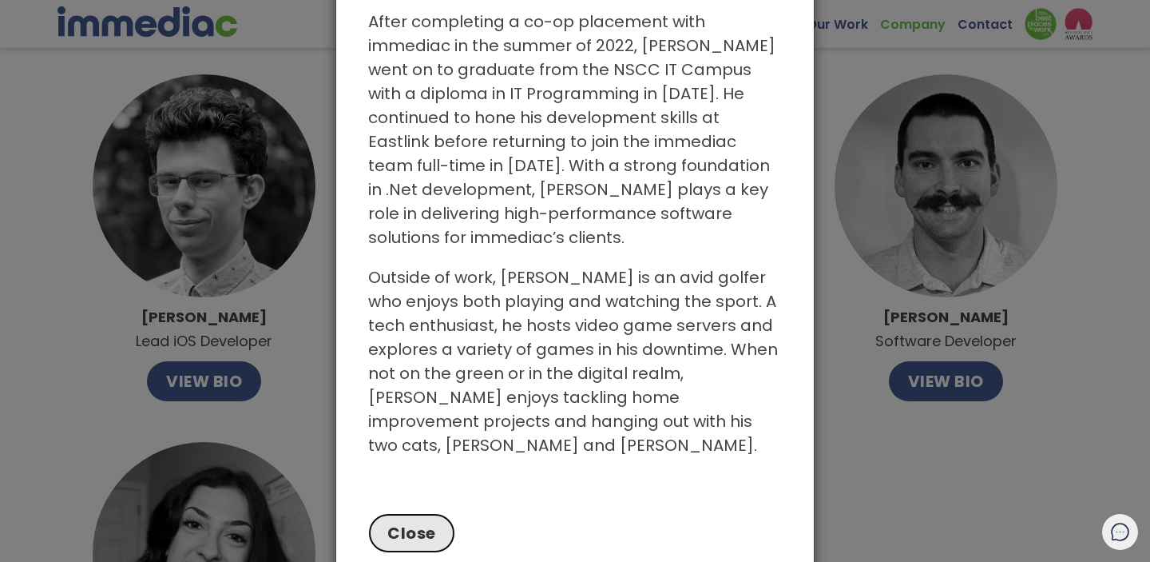
click at [411, 513] on button "Close" at bounding box center [411, 533] width 87 height 40
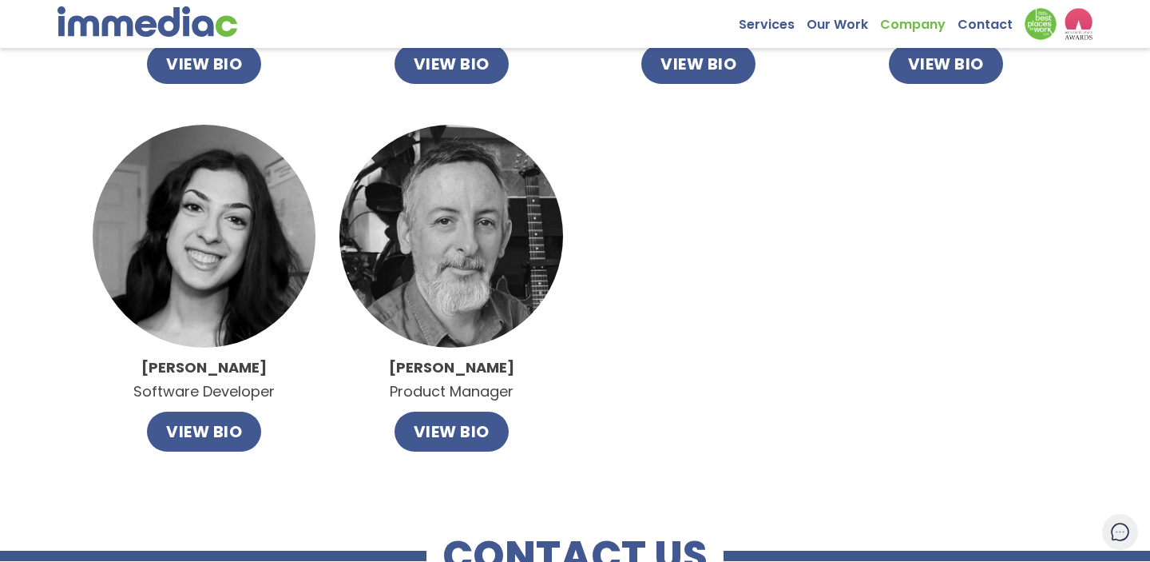
scroll to position [1151, 0]
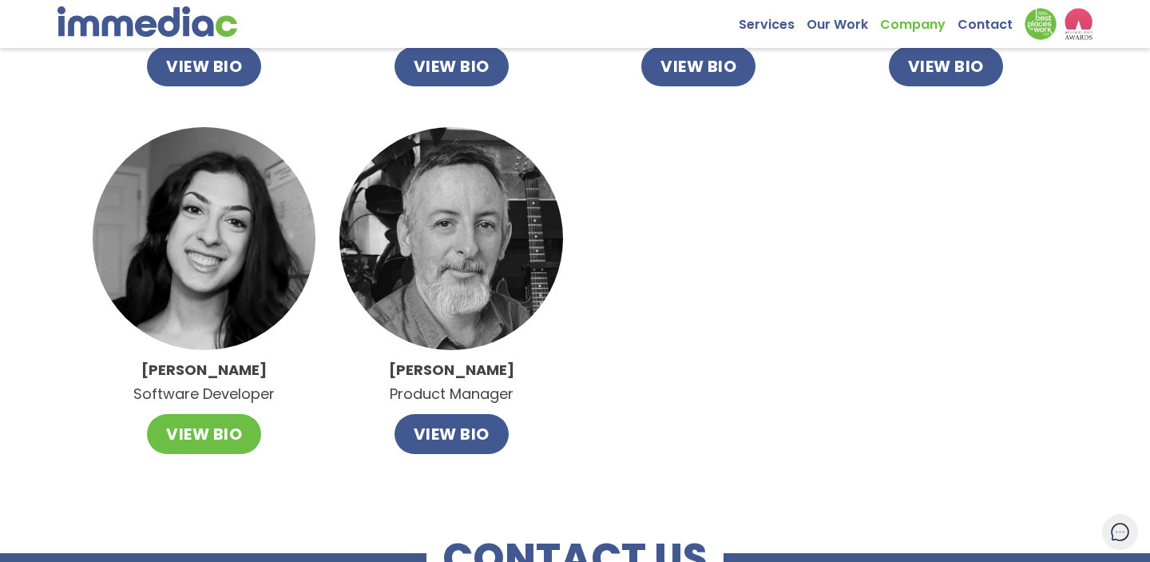
click at [241, 440] on button "VIEW BIO" at bounding box center [204, 434] width 114 height 40
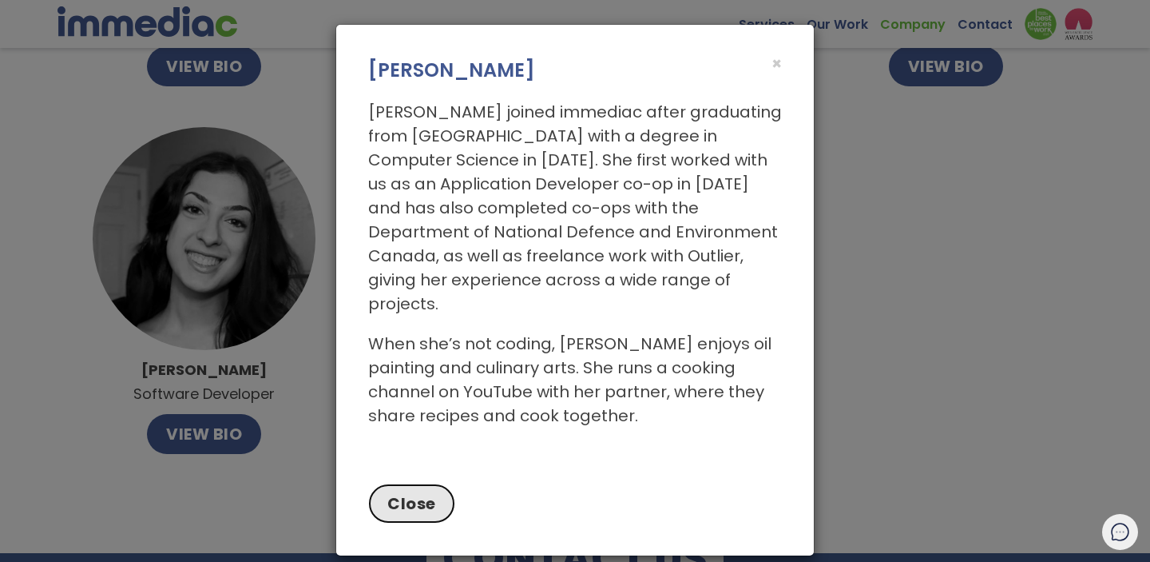
click at [388, 485] on button "Close" at bounding box center [411, 503] width 87 height 40
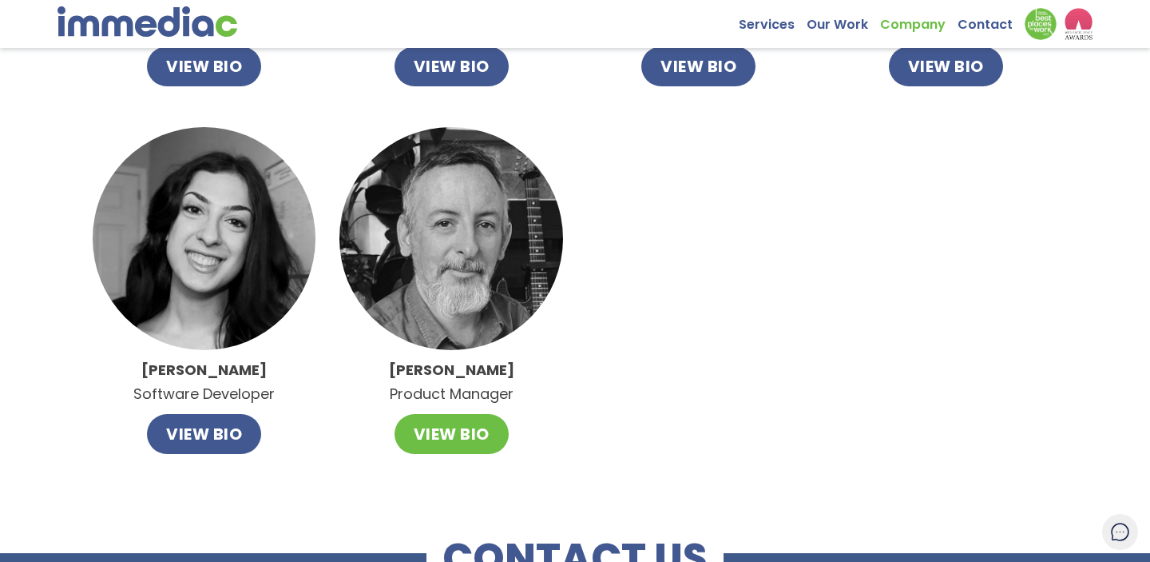
click at [411, 435] on button "VIEW BIO" at bounding box center [452, 434] width 114 height 40
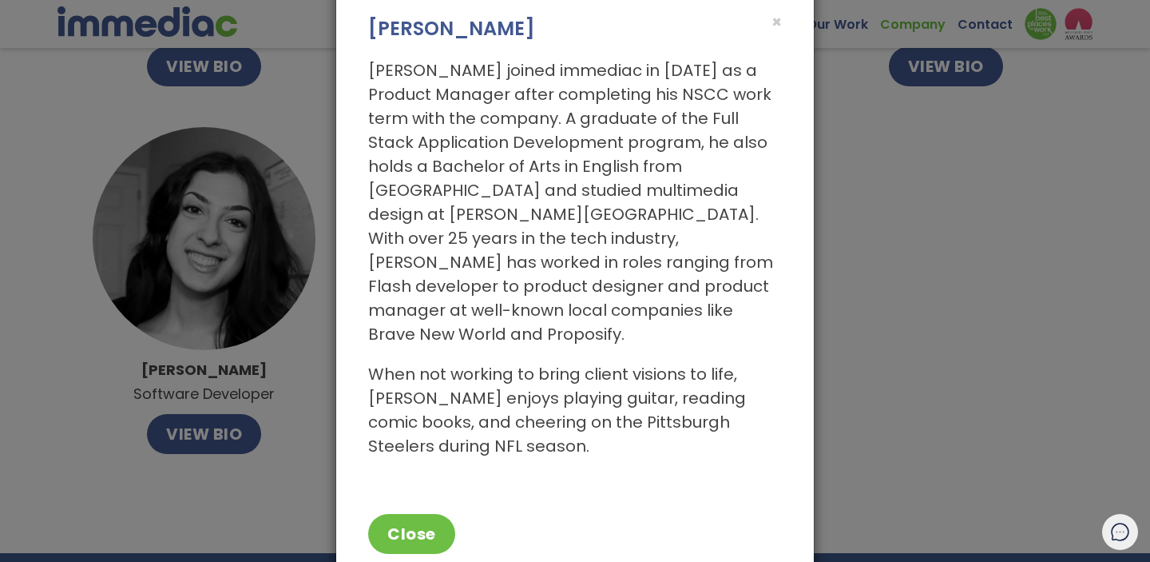
scroll to position [66, 0]
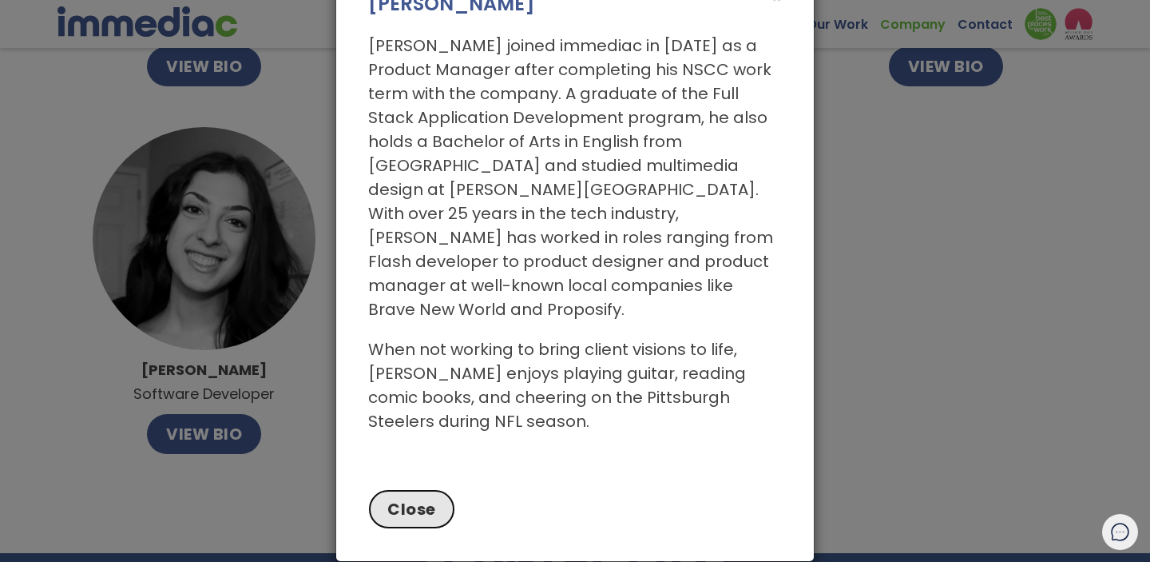
click at [403, 496] on button "Close" at bounding box center [411, 509] width 87 height 40
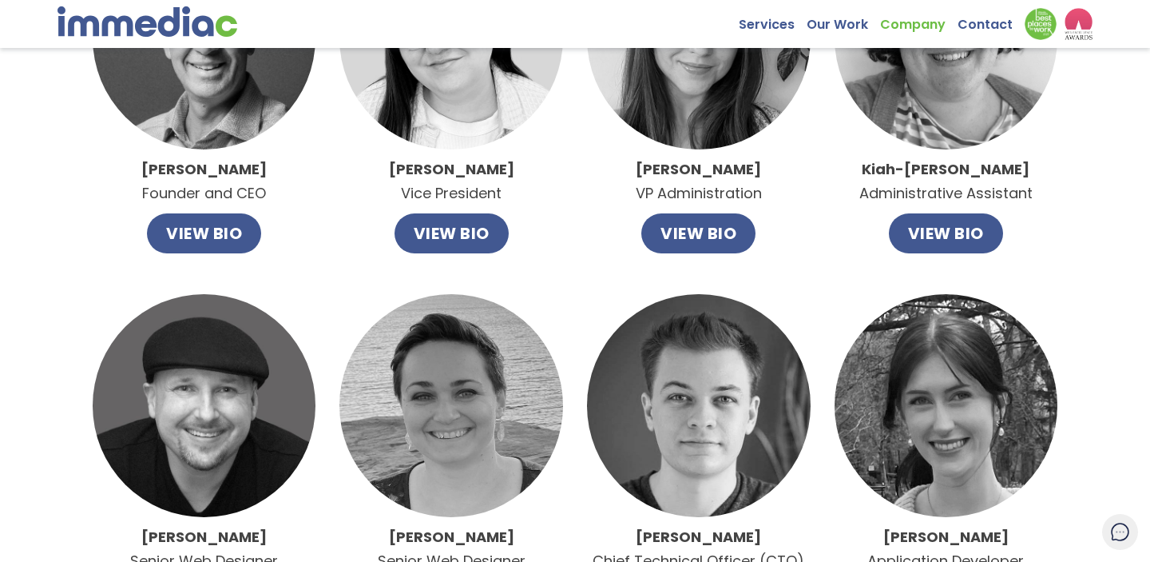
scroll to position [0, 0]
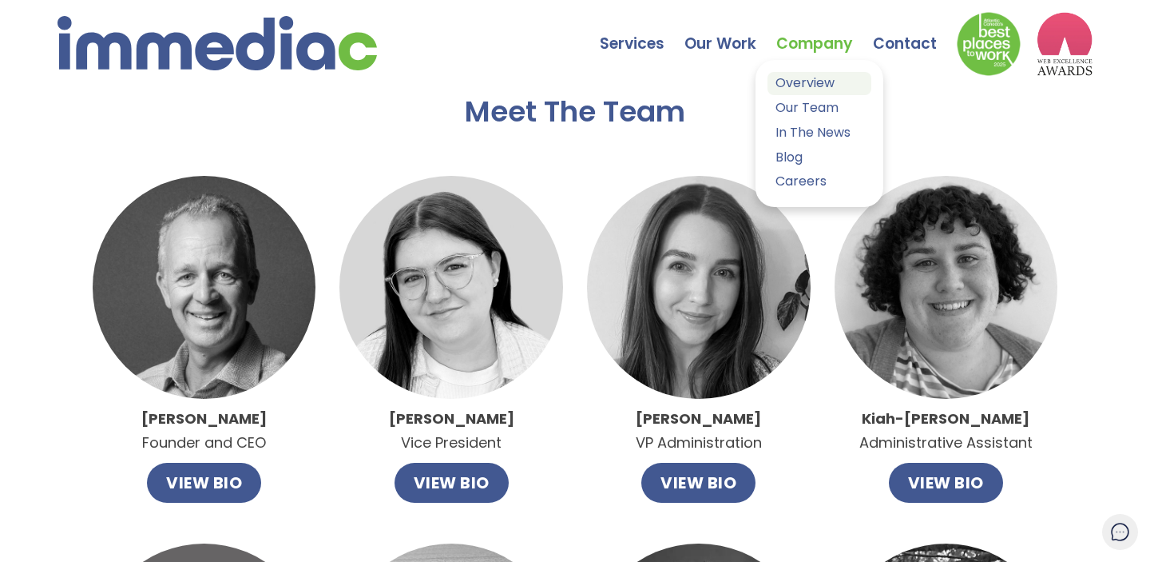
click at [807, 79] on link "Overview" at bounding box center [820, 83] width 104 height 23
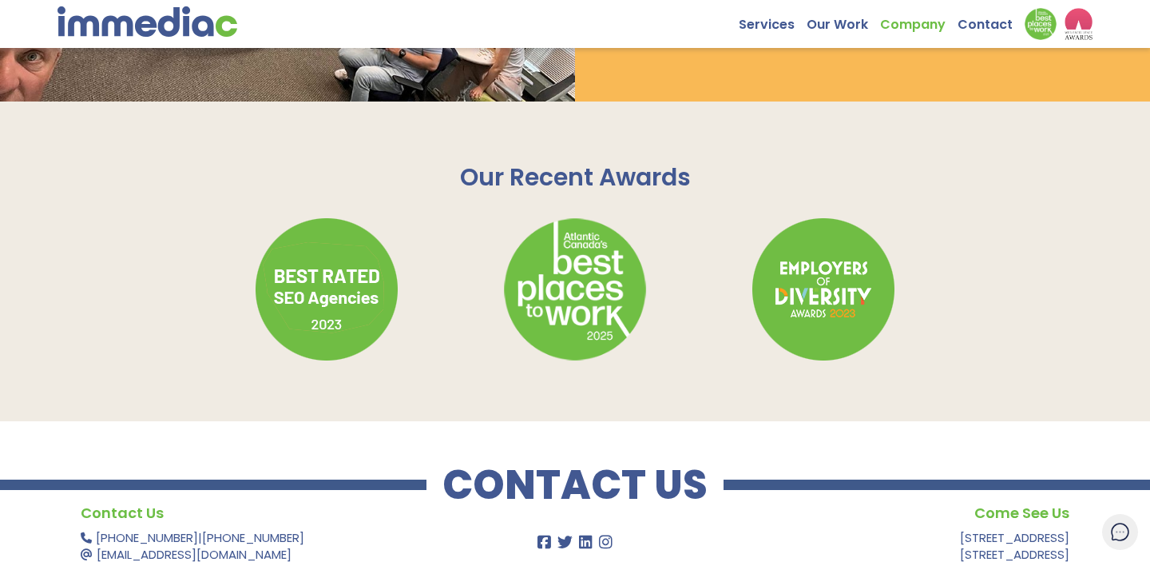
scroll to position [2143, 0]
